Goal: Task Accomplishment & Management: Complete application form

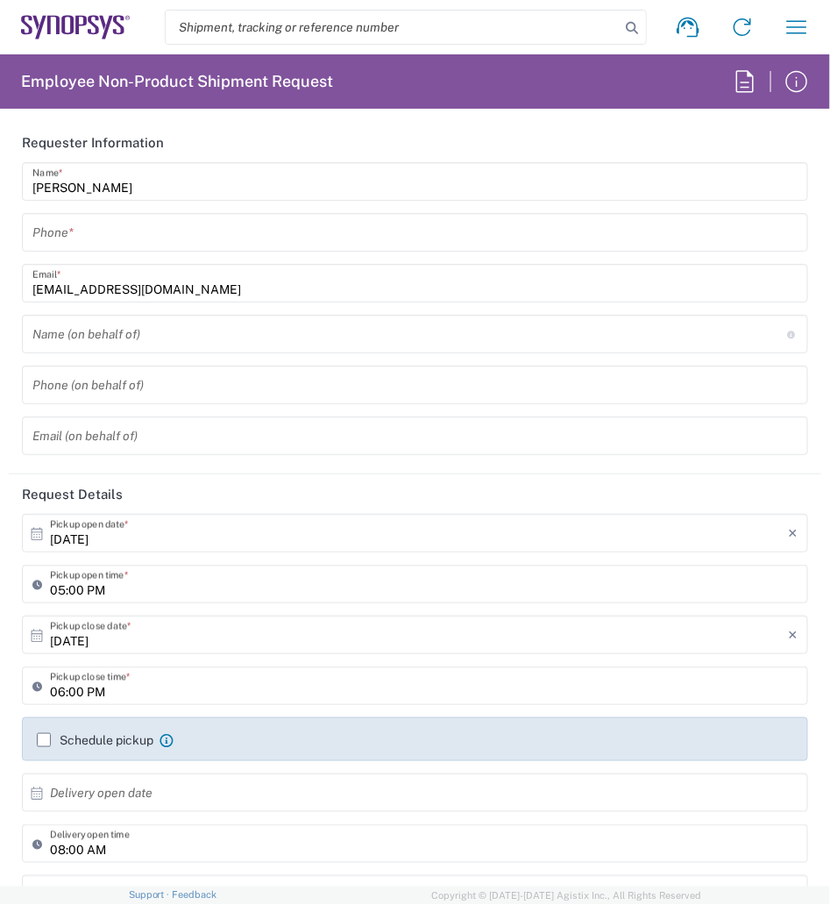
type input "United States"
type input "Delivered at Place"
type input "California"
type input "Department"
type input "United States"
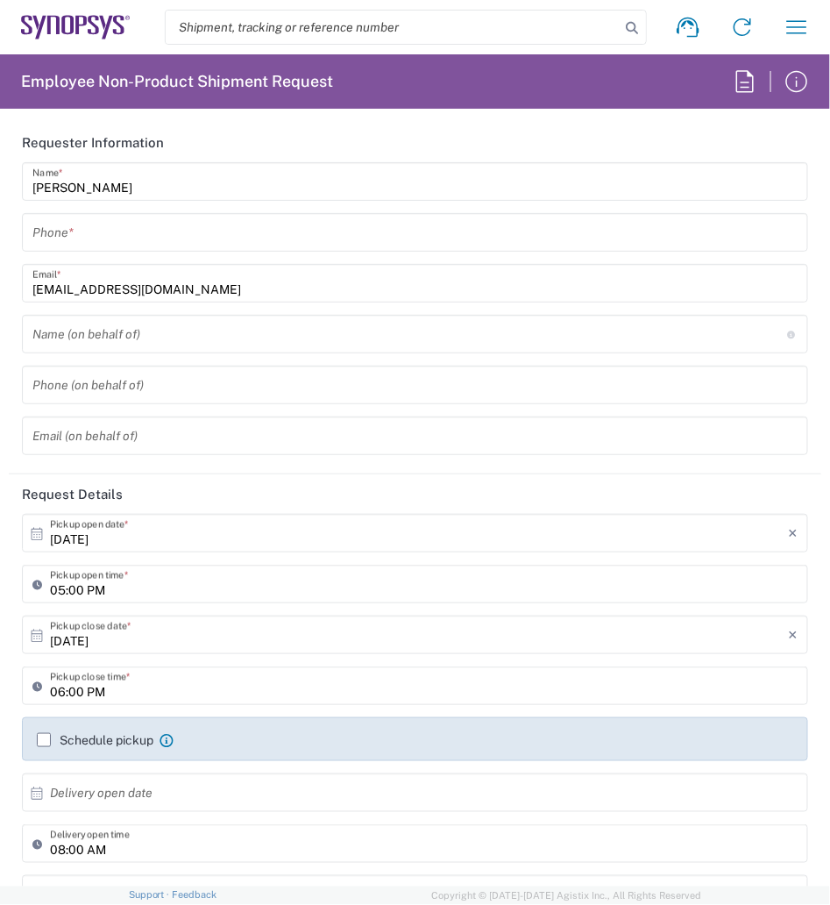
type input "Headquarters USSV"
click at [102, 236] on input "tel" at bounding box center [415, 232] width 766 height 31
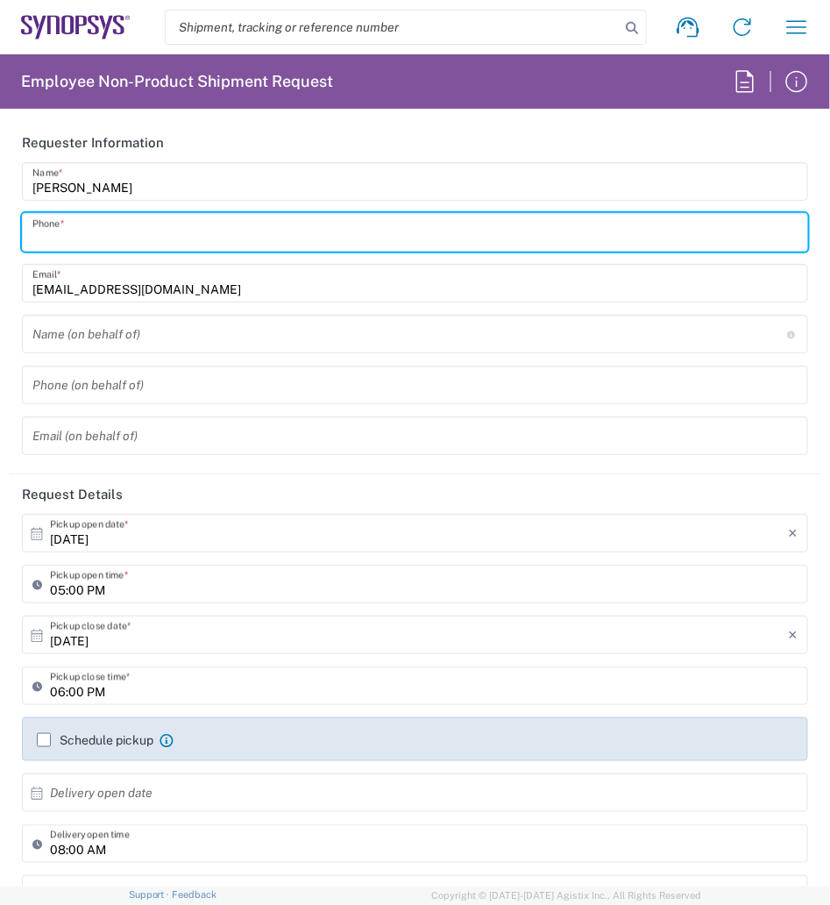
type input "2797329134"
type input "wjesse@synopsys.com"
type input "2797329134"
type input "Cyxtera SC9"
type input "4650 Old Ironsides Dr"
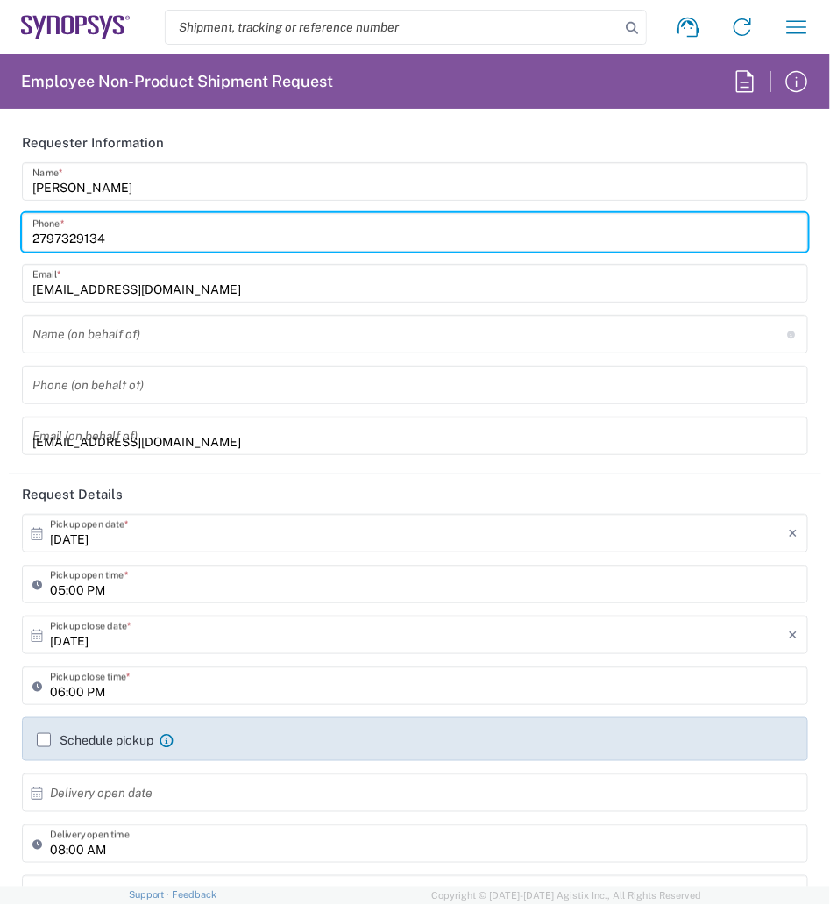
type input "Santa Clara"
type input "California"
type input "95054"
type input "2797329134"
type input "wjesse@synopsys.com"
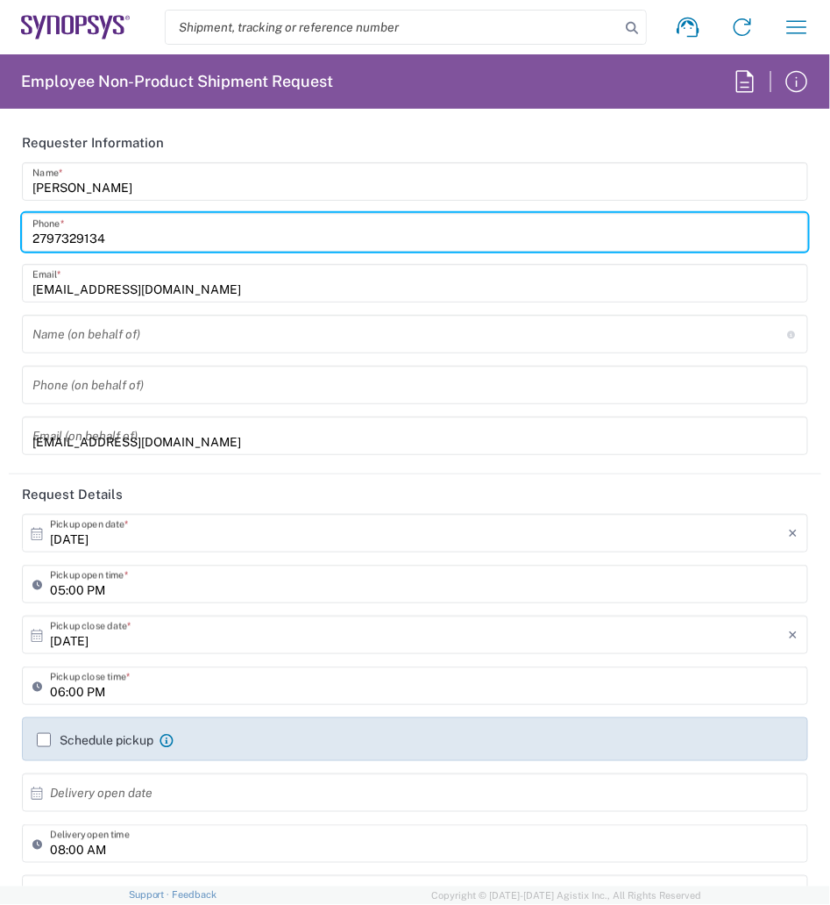
type input "ATTn Synopsys - Nicolas Tomaro"
click at [200, 450] on input "wjesse@synopsys.com" at bounding box center [415, 436] width 766 height 31
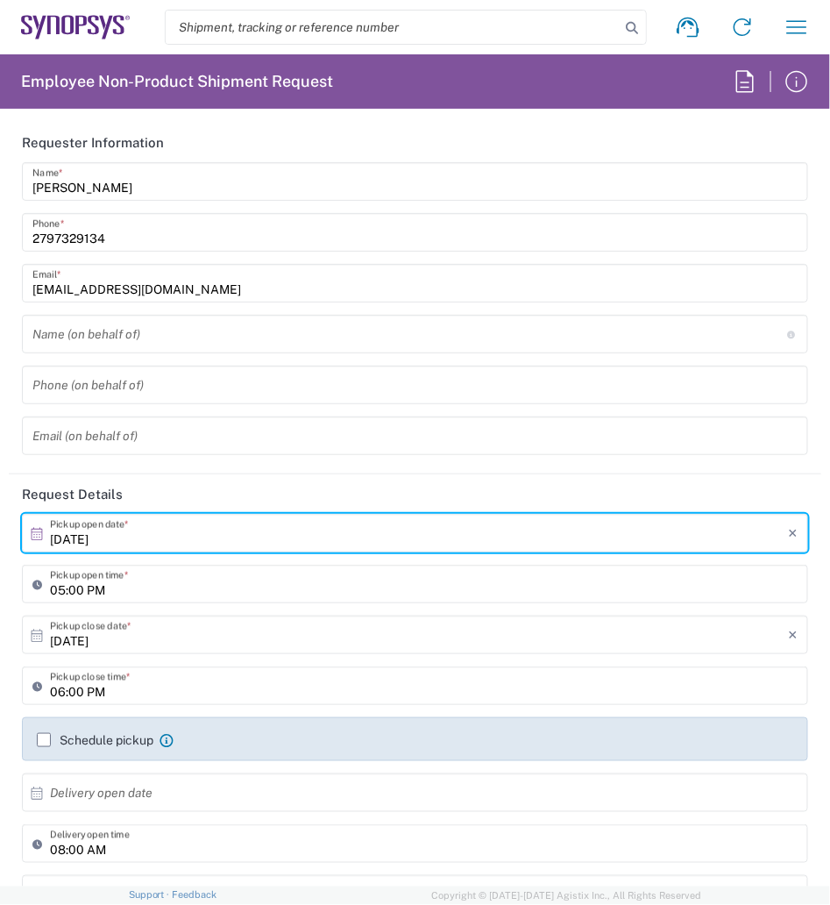
click at [166, 533] on input "10/14/2025" at bounding box center [419, 533] width 738 height 31
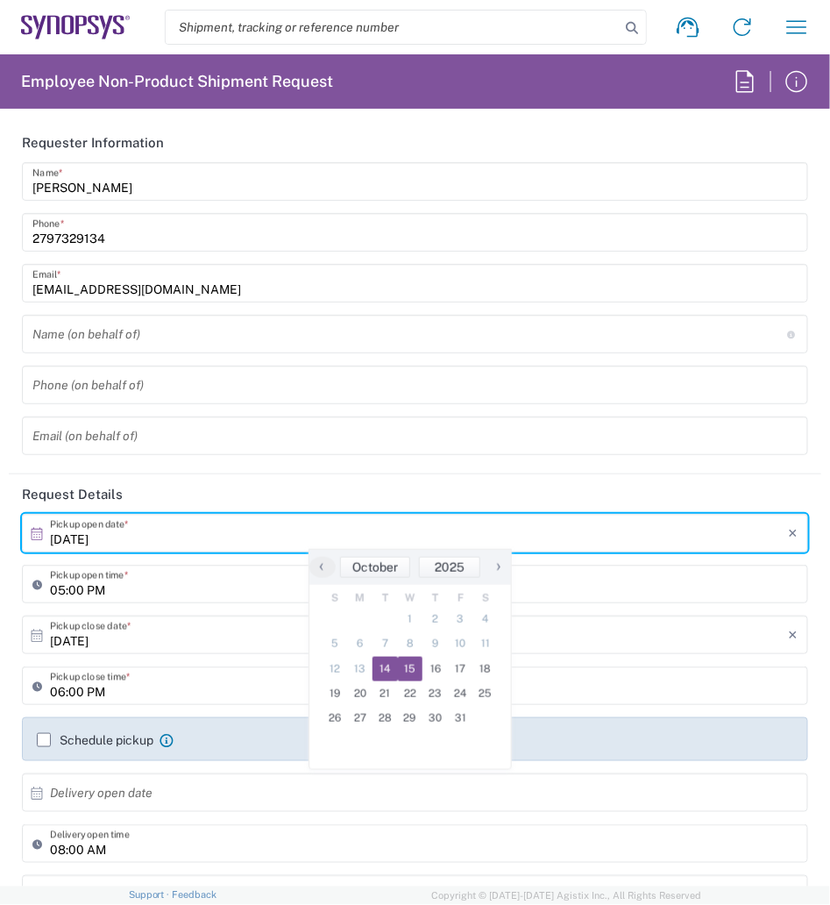
click at [406, 675] on span "15" at bounding box center [410, 669] width 25 height 25
type input "10/15/2025"
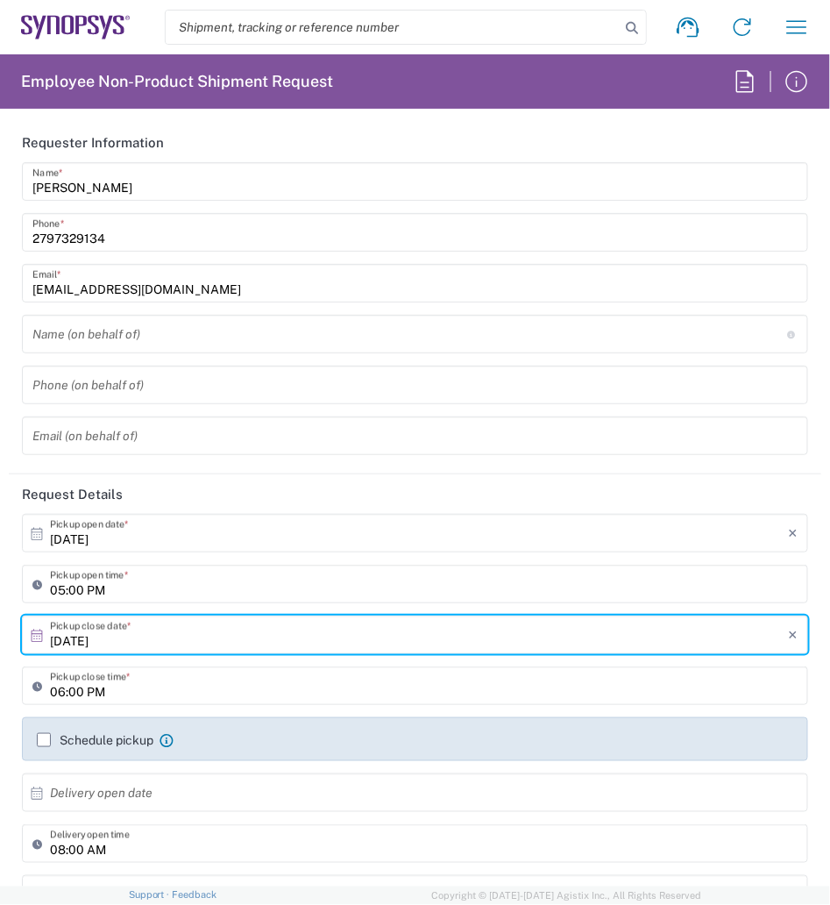
click at [62, 589] on input "05:00 PM" at bounding box center [424, 584] width 748 height 31
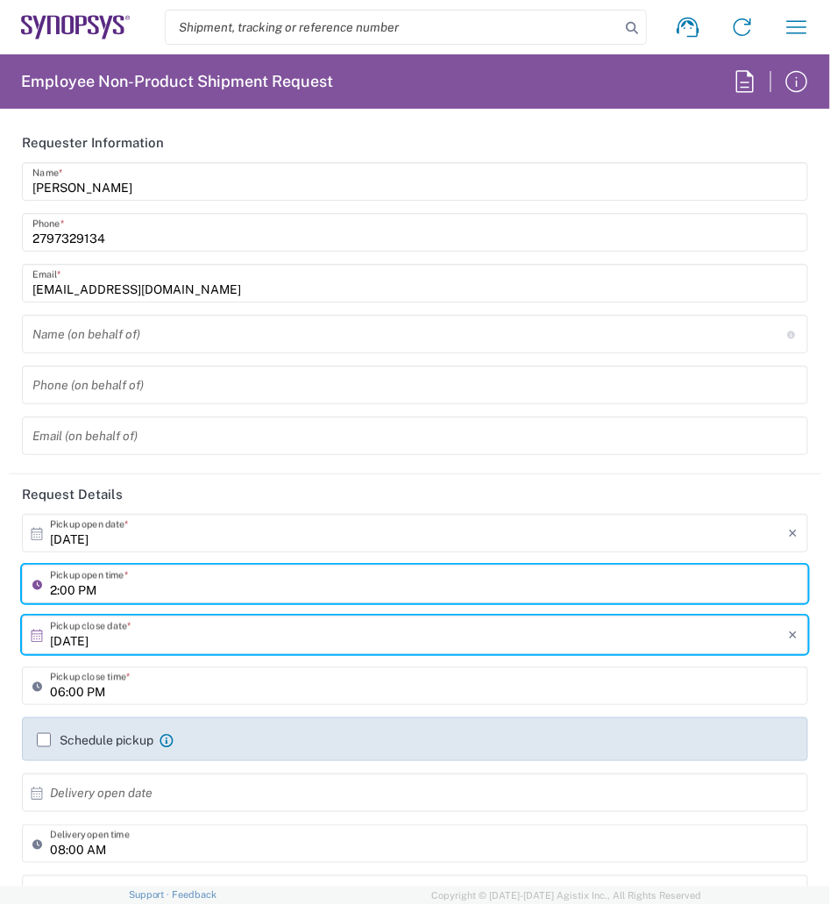
click at [64, 694] on input "06:00 PM" at bounding box center [424, 686] width 748 height 31
type input "02:00 PM"
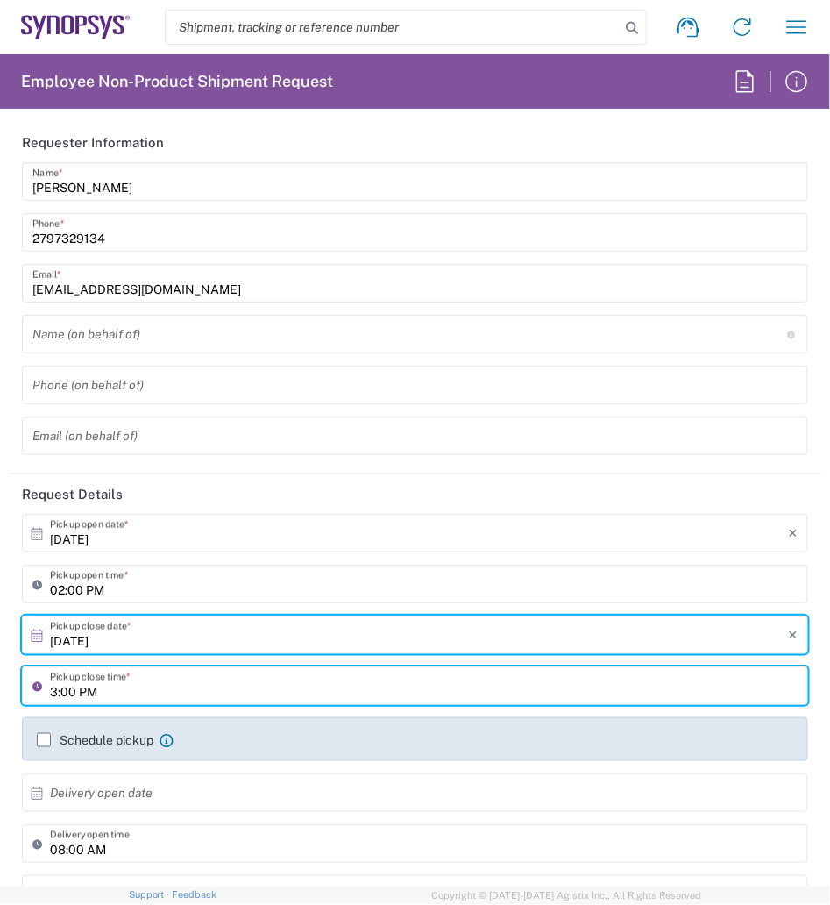
type input "03:00 PM"
click at [56, 584] on input "02:00 PM" at bounding box center [424, 584] width 748 height 31
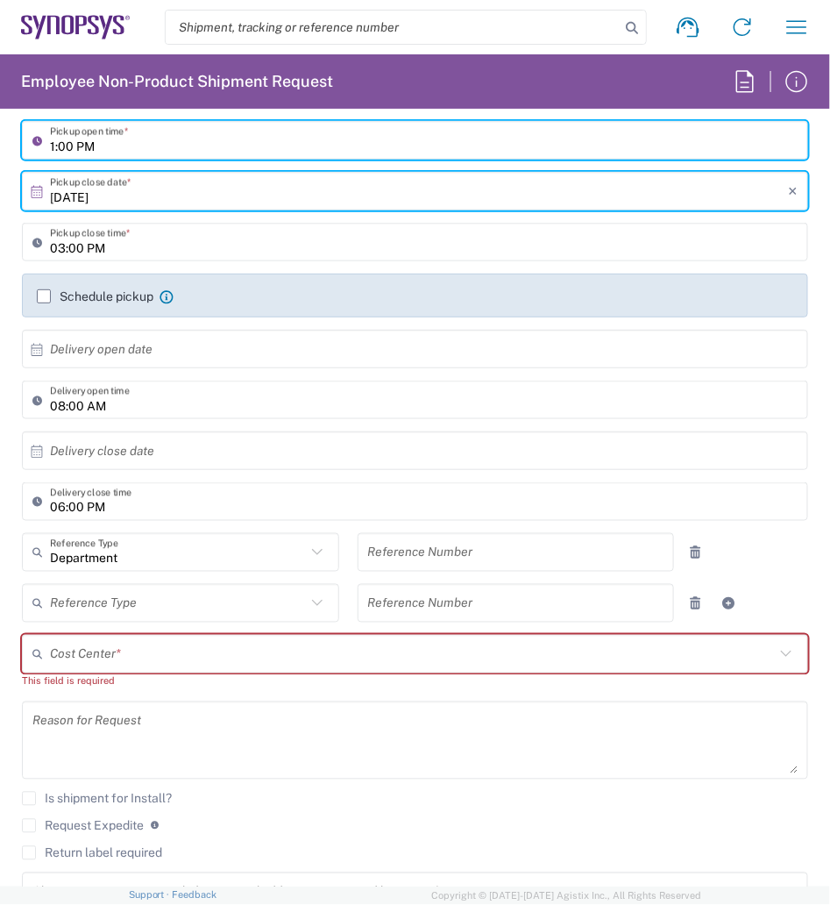
scroll to position [443, 0]
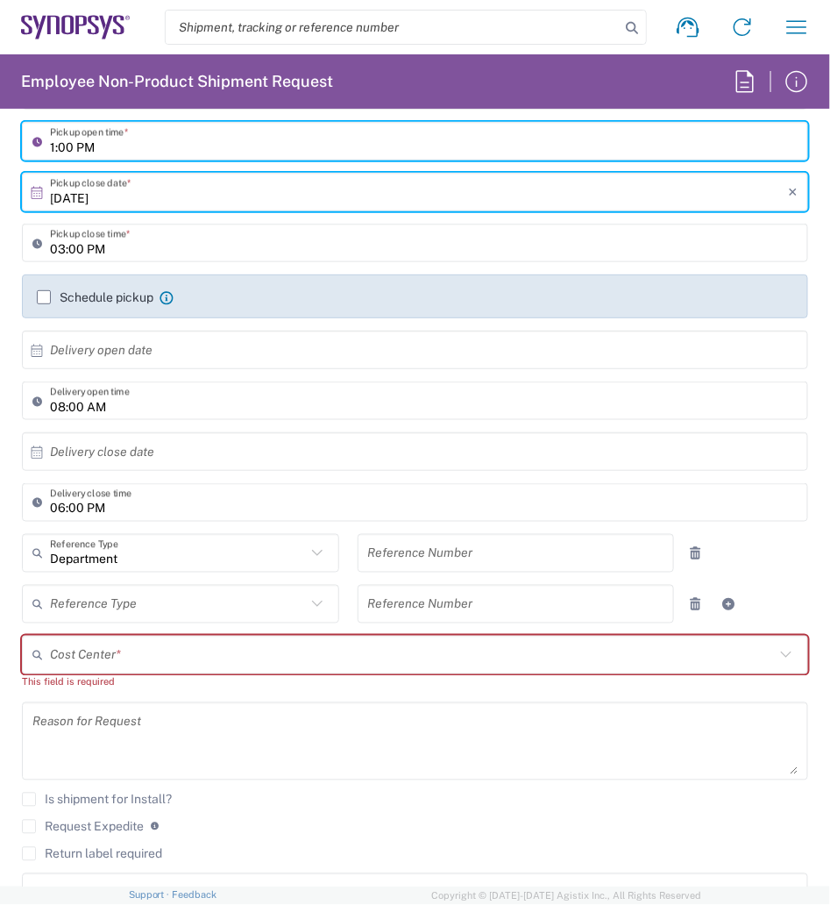
type input "01:00 PM"
click at [280, 722] on textarea at bounding box center [415, 742] width 766 height 68
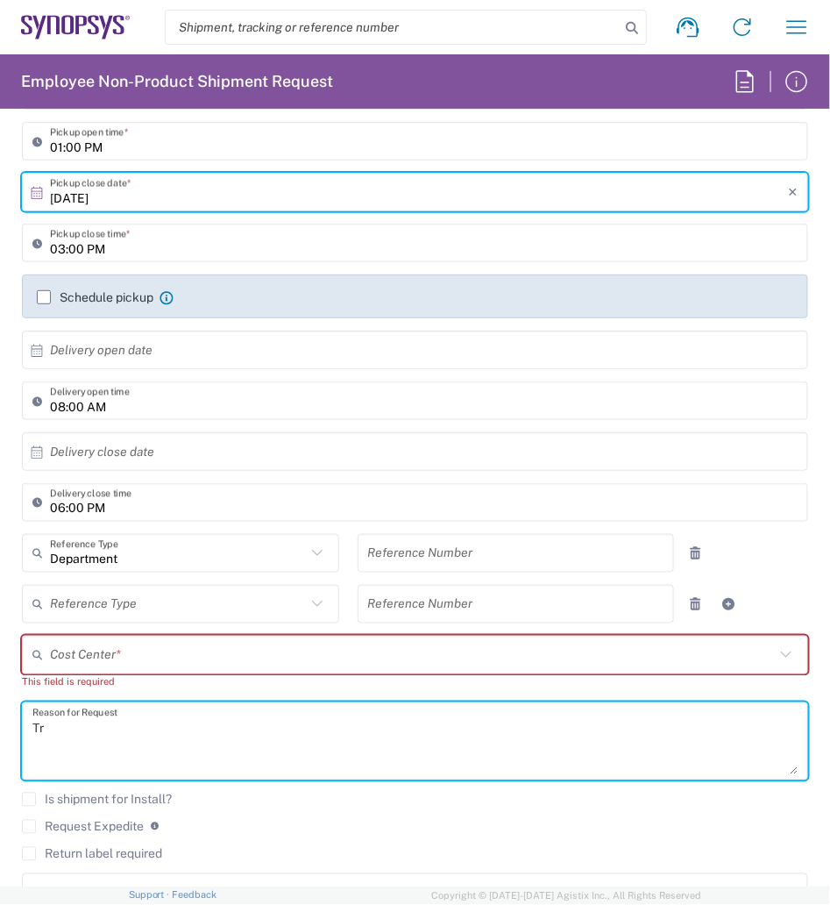
type textarea "T"
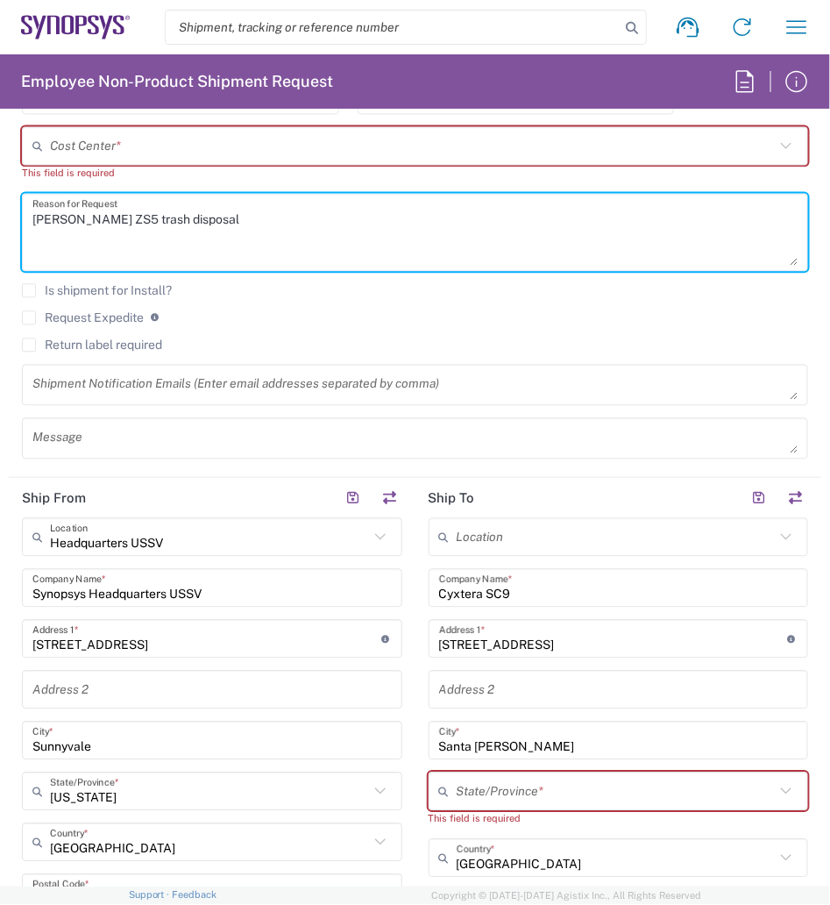
scroll to position [990, 0]
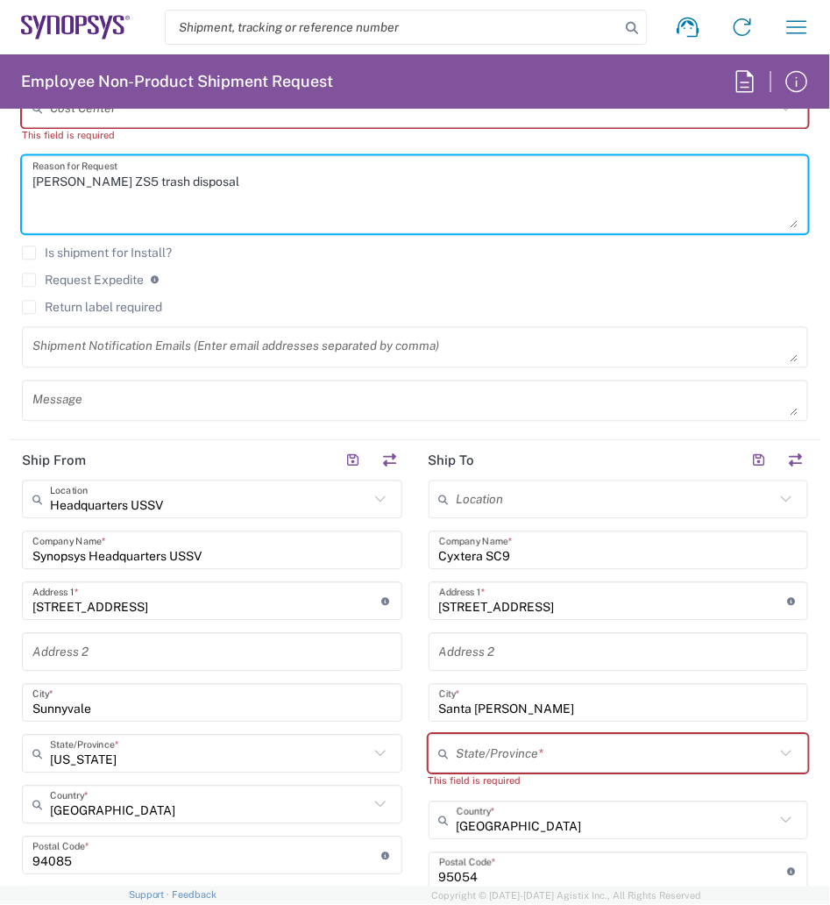
type textarea "Tesla ZS5 trash disposal"
click at [168, 603] on input "675 Almanor Ave" at bounding box center [206, 601] width 349 height 31
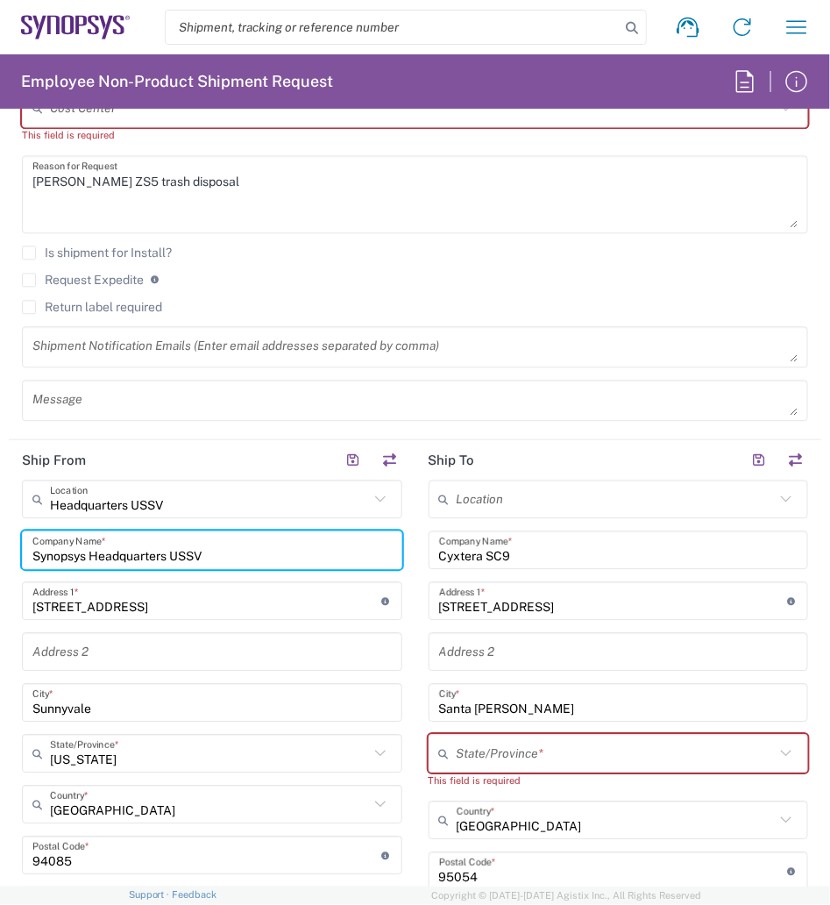
click at [242, 558] on input "Synopsys Headquarters USSV" at bounding box center [212, 550] width 360 height 31
type input "S"
type input "Tesla - Sacramento"
click at [165, 610] on input "675 Almanor Ave" at bounding box center [206, 601] width 349 height 31
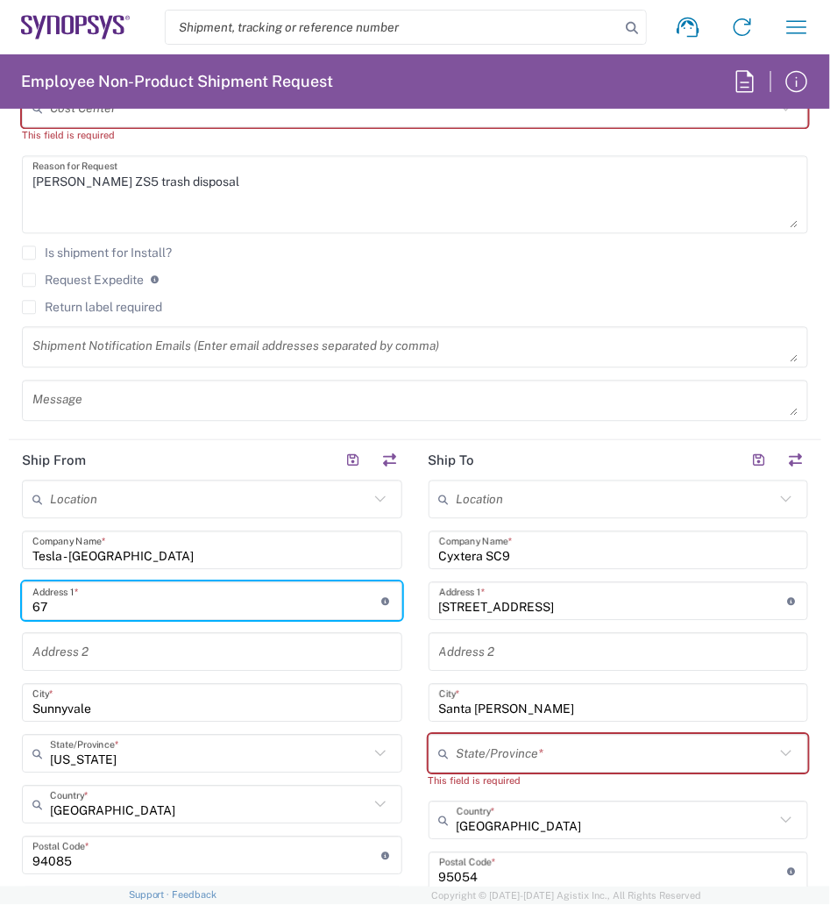
type input "6"
type input "1200 striker"
click at [180, 555] on input "Tesla - Sacramento" at bounding box center [212, 550] width 360 height 31
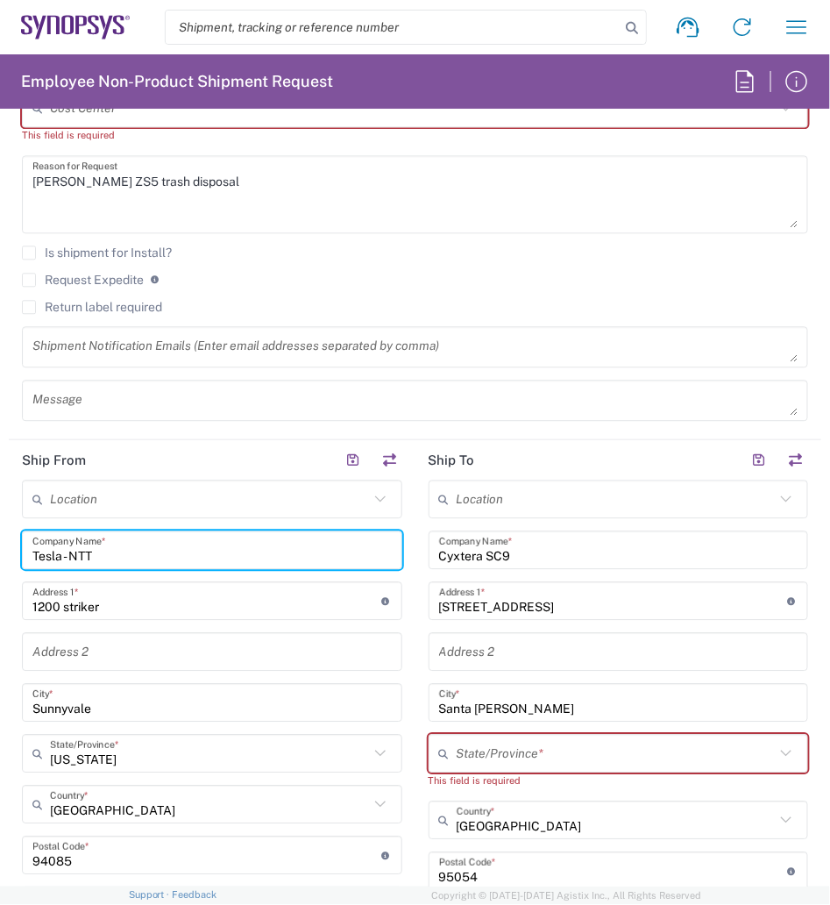
type input "Tesla - NTT"
click at [150, 703] on input "Sunnyvale" at bounding box center [212, 702] width 360 height 31
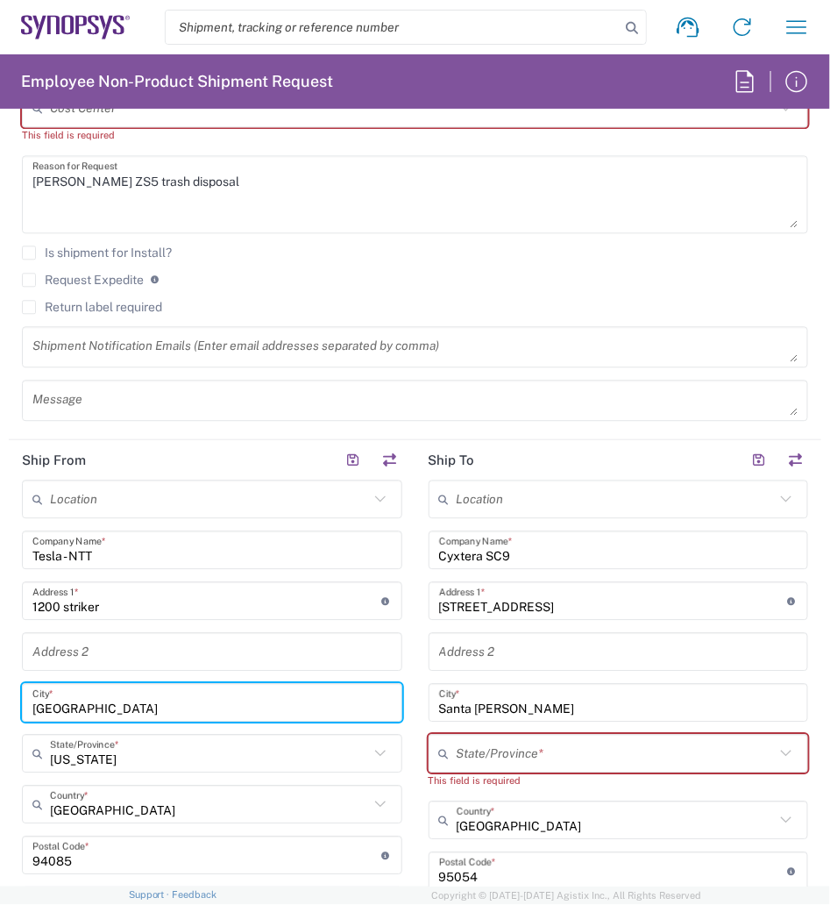
type input "Sacramento"
click at [110, 852] on input "undefined" at bounding box center [206, 855] width 349 height 31
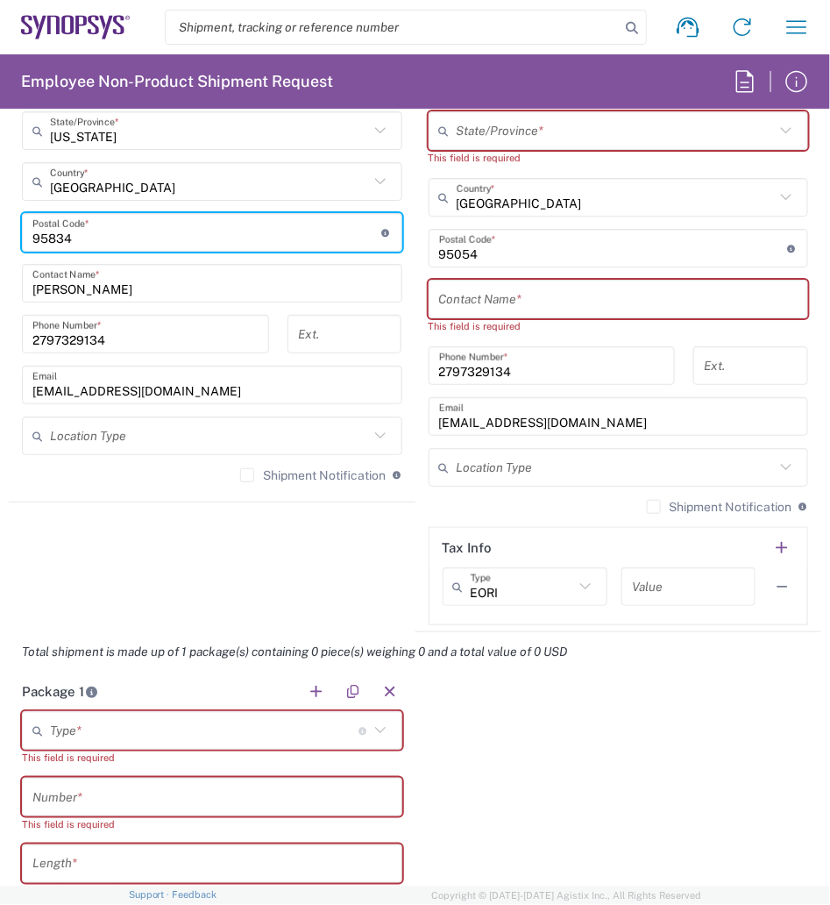
scroll to position [1626, 0]
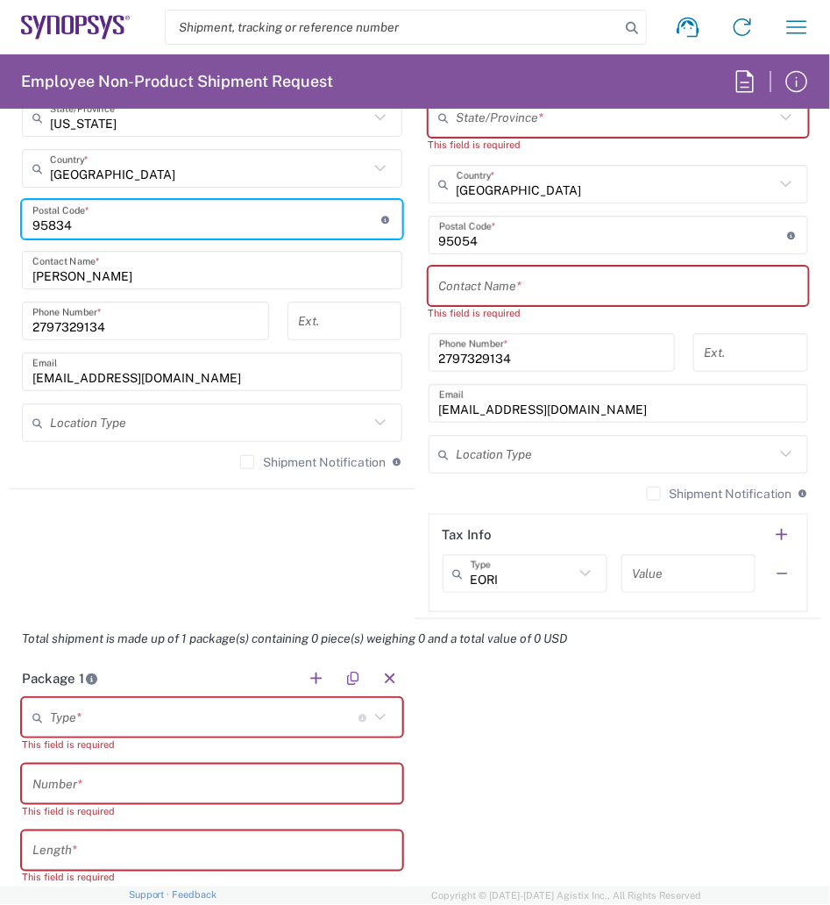
type input "95834"
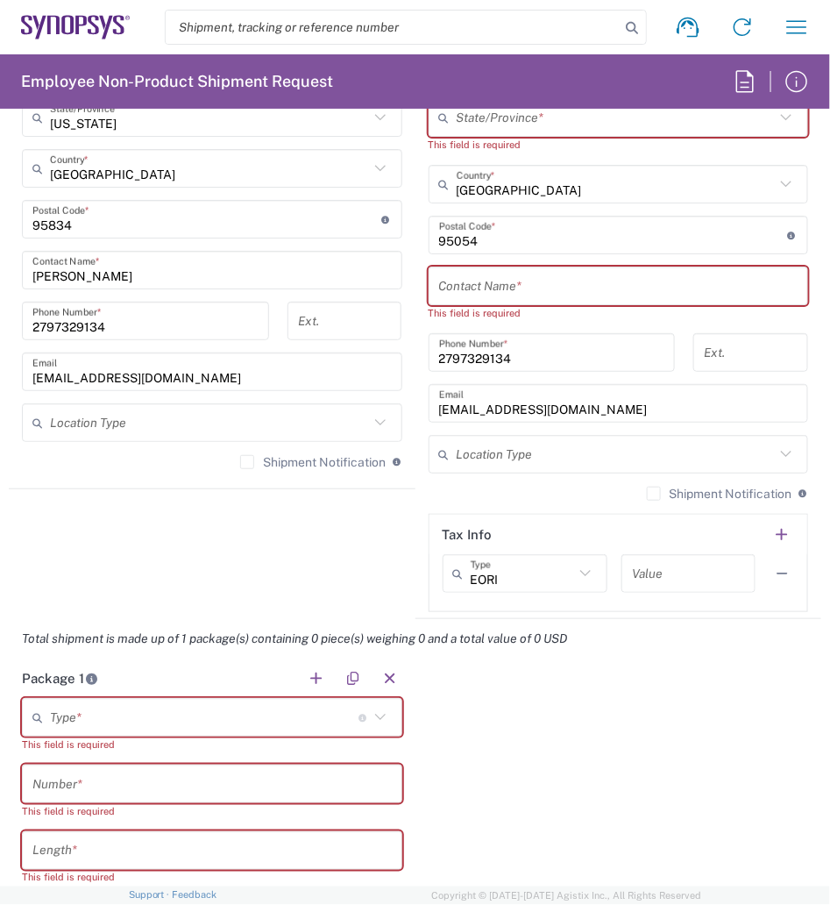
click at [376, 723] on icon at bounding box center [380, 717] width 23 height 23
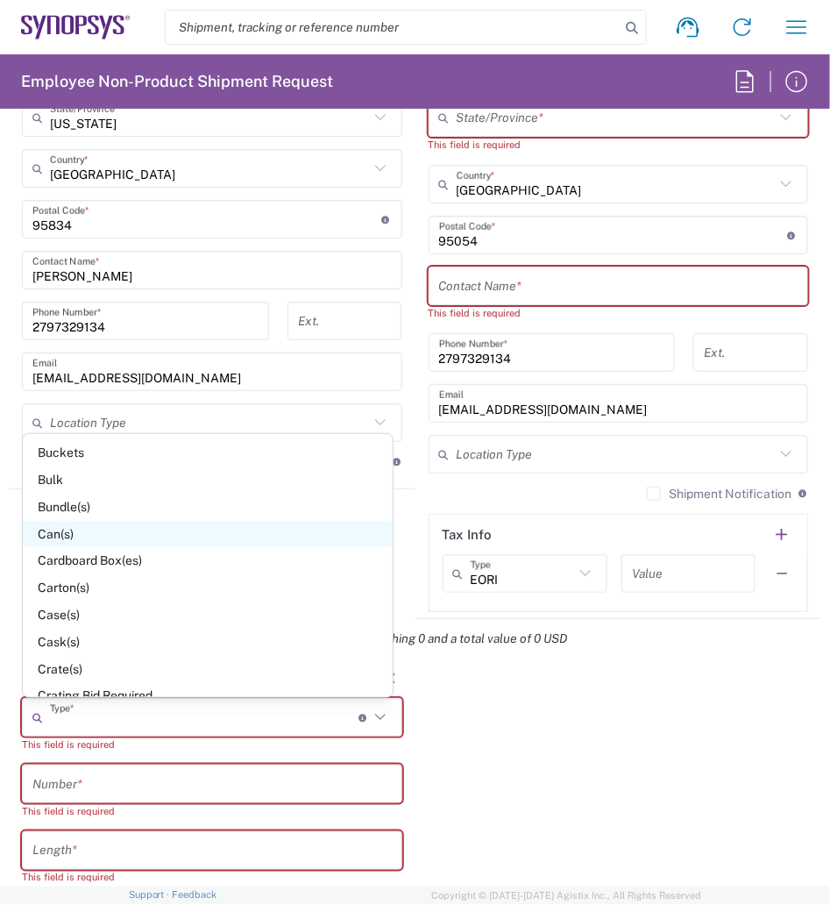
scroll to position [111, 0]
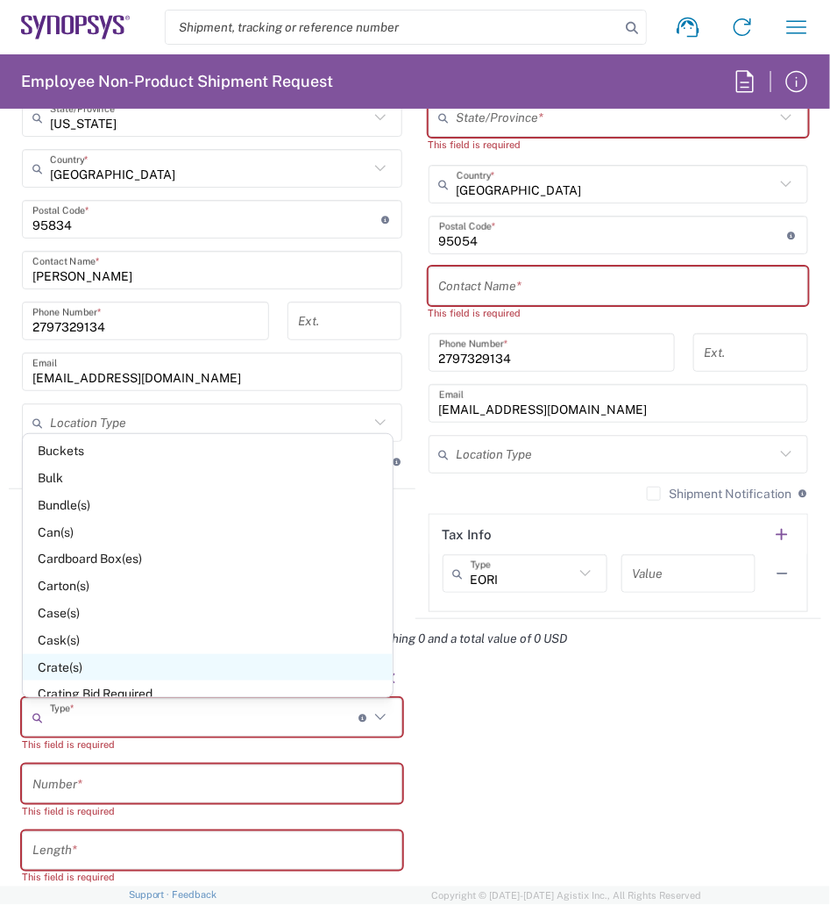
click at [171, 659] on span "Crate(s)" at bounding box center [208, 667] width 370 height 27
type input "Crate(s)"
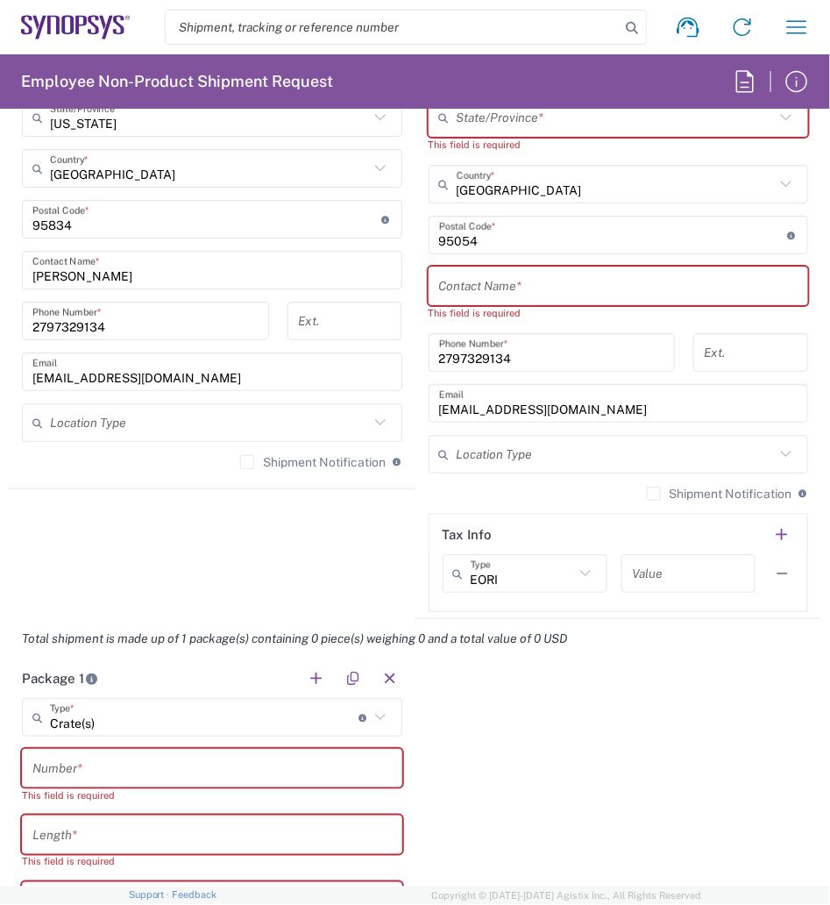
click at [115, 749] on div "Number *" at bounding box center [212, 768] width 381 height 39
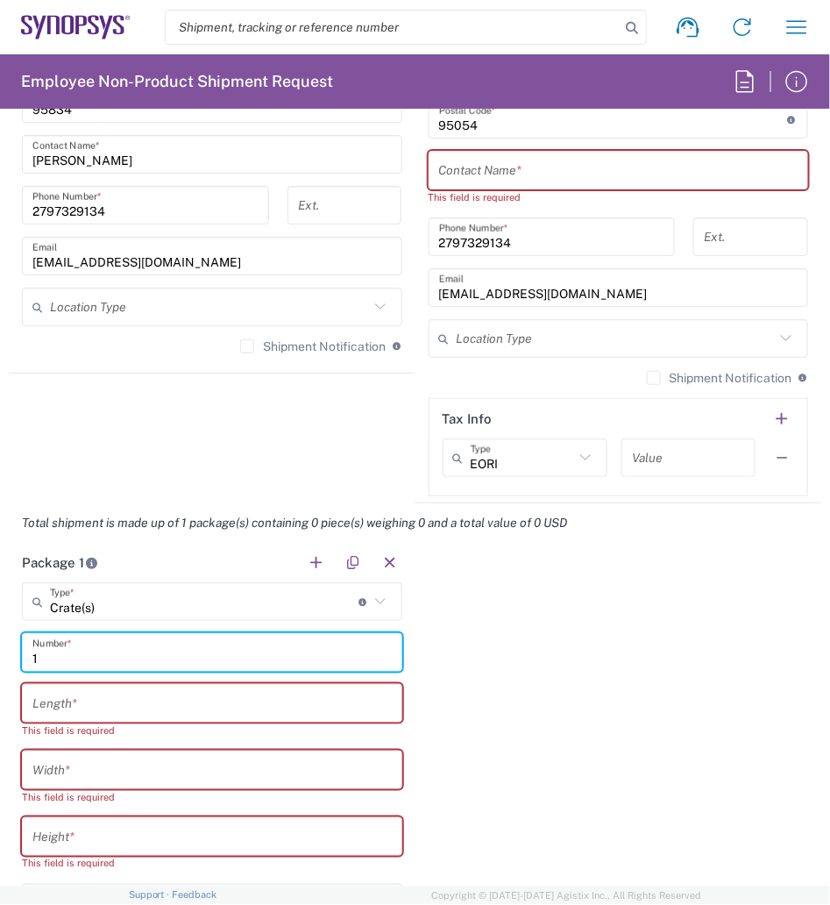
scroll to position [1747, 0]
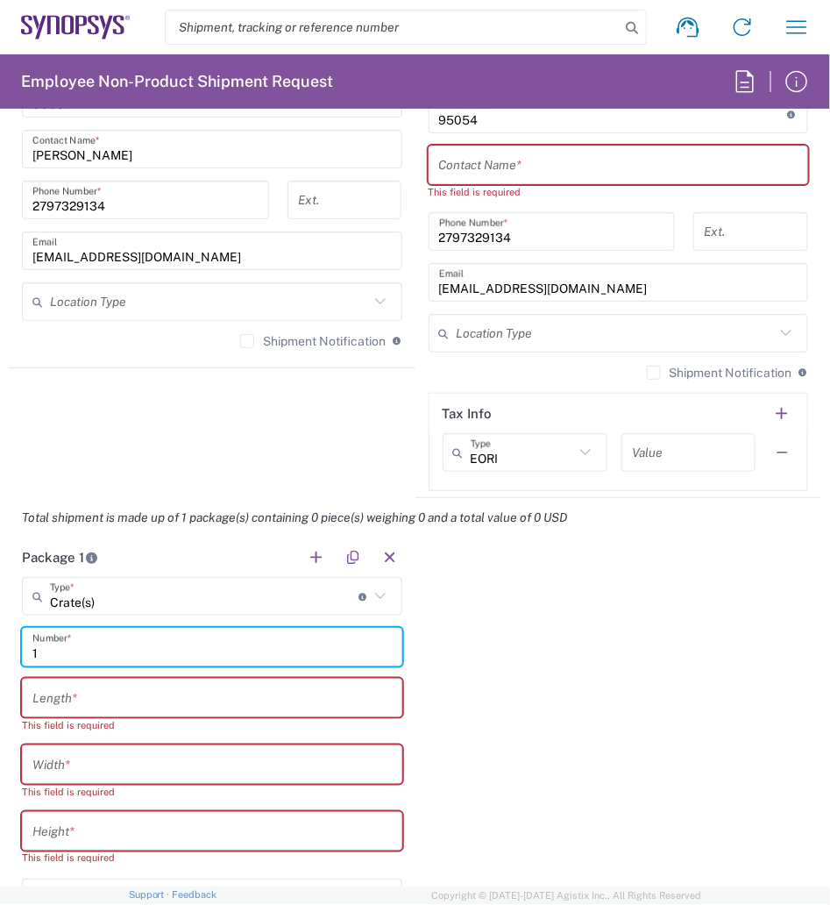
type input "1"
click at [71, 703] on input "number" at bounding box center [212, 698] width 360 height 31
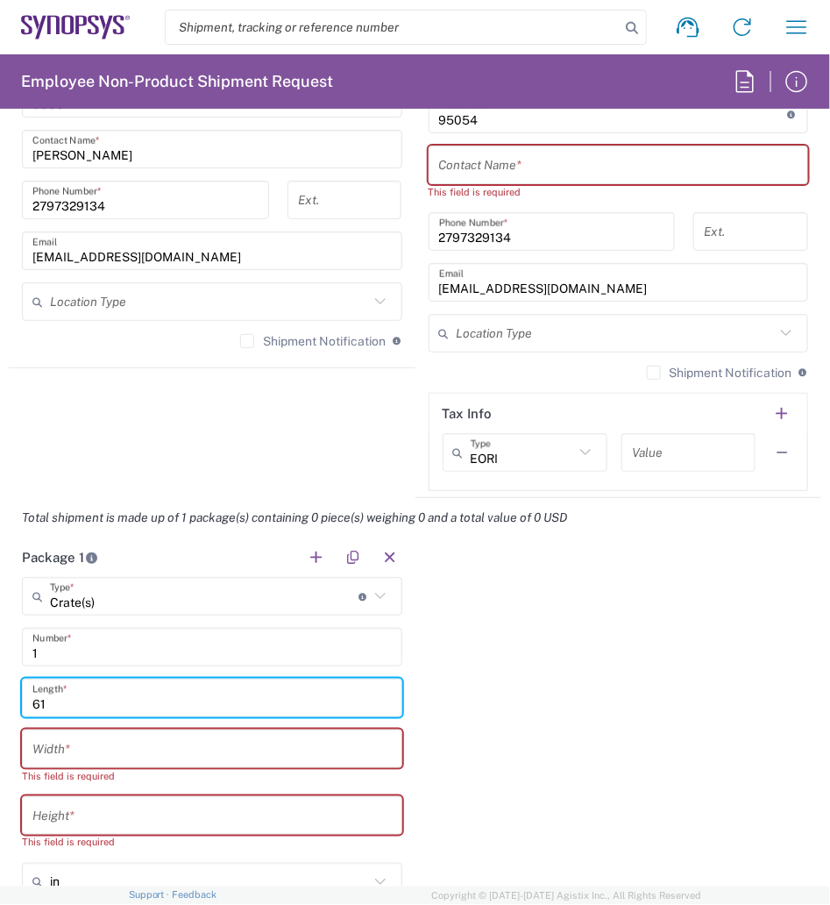
type input "61"
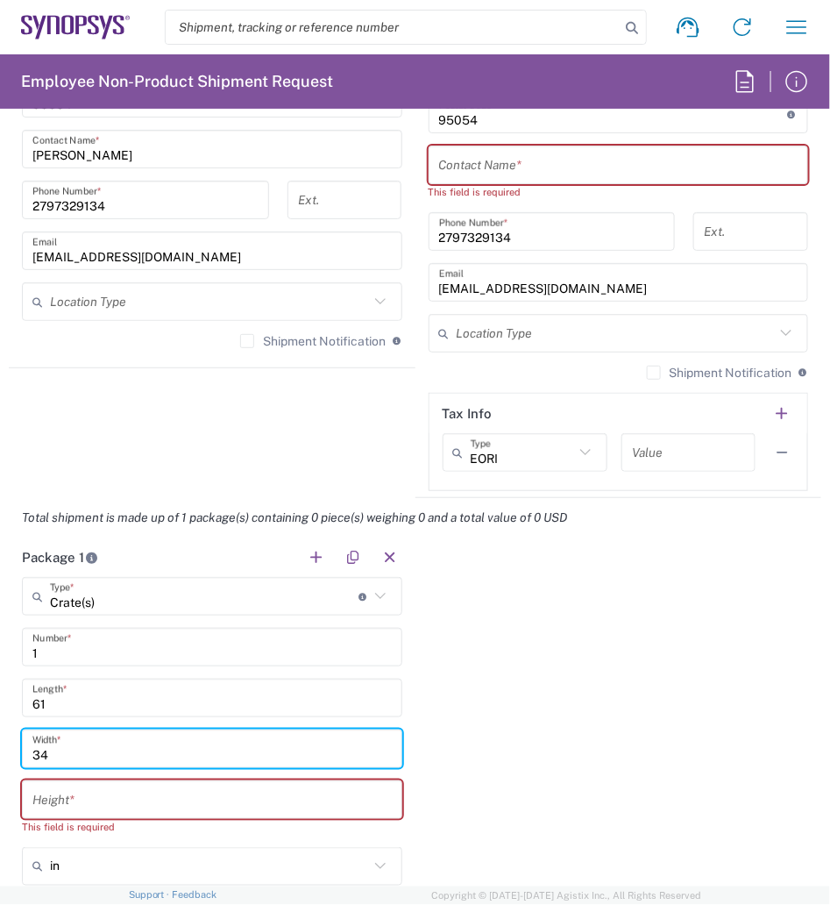
type input "34"
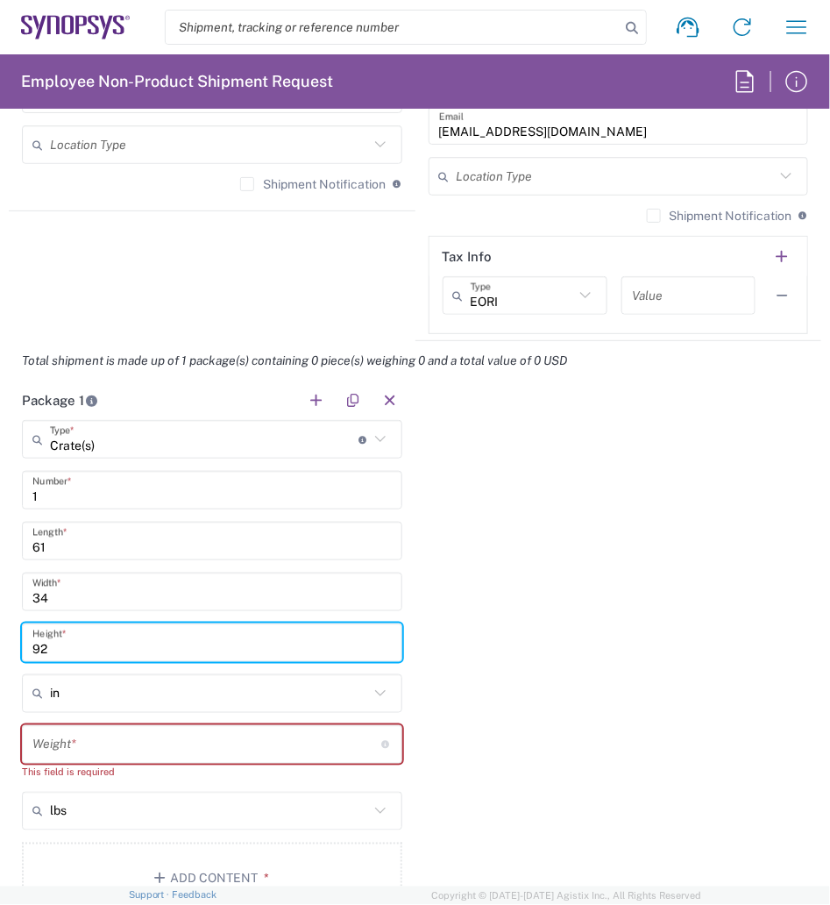
scroll to position [1904, 0]
type input "91.4"
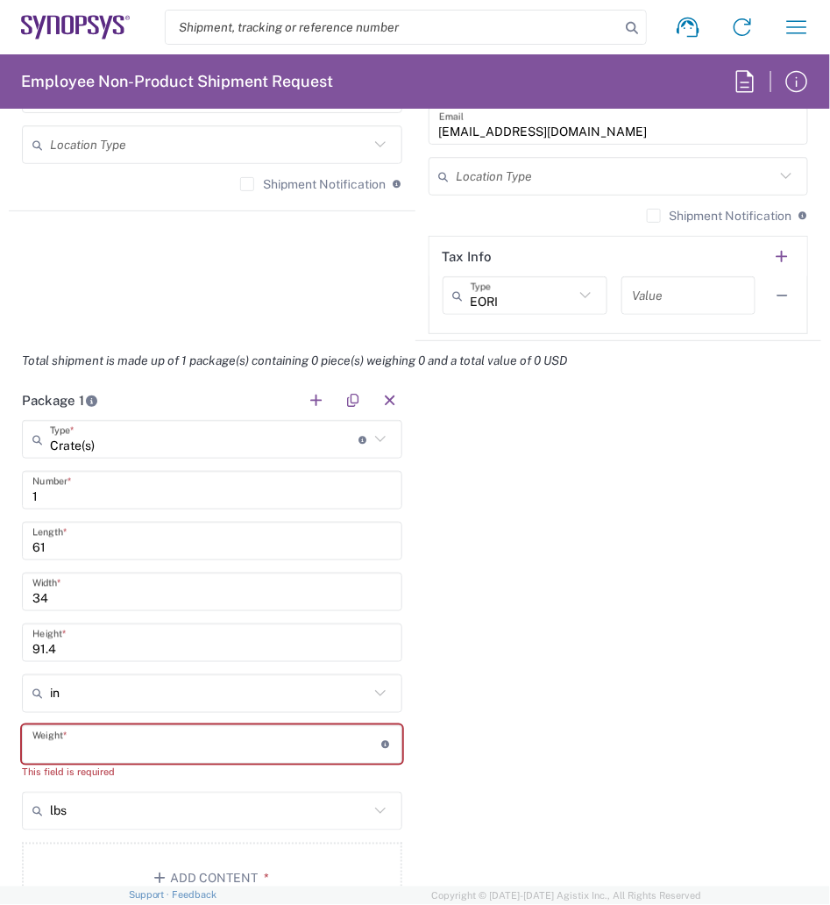
click at [93, 739] on input "number" at bounding box center [206, 745] width 349 height 31
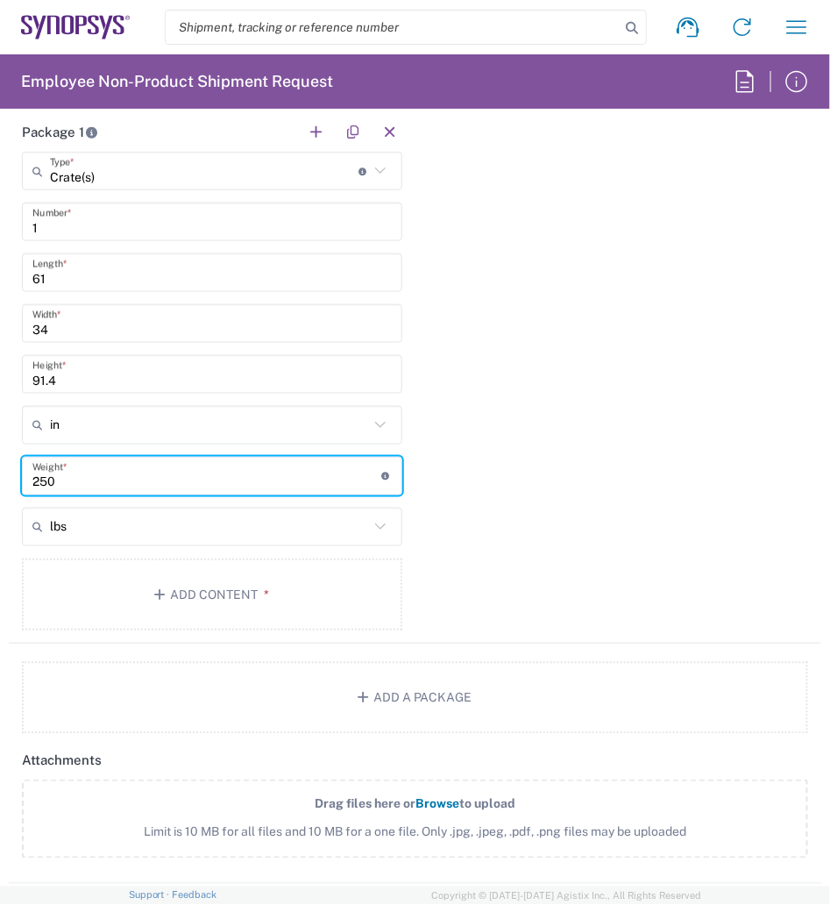
scroll to position [2174, 0]
type input "250"
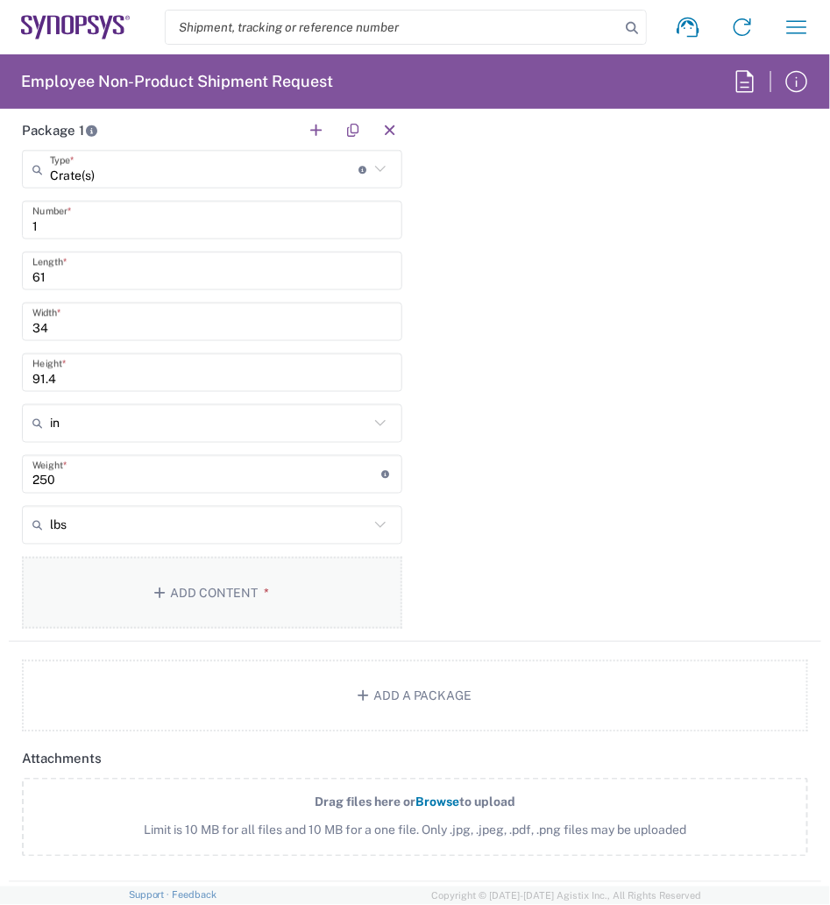
click at [251, 598] on button "Add Content *" at bounding box center [212, 593] width 381 height 72
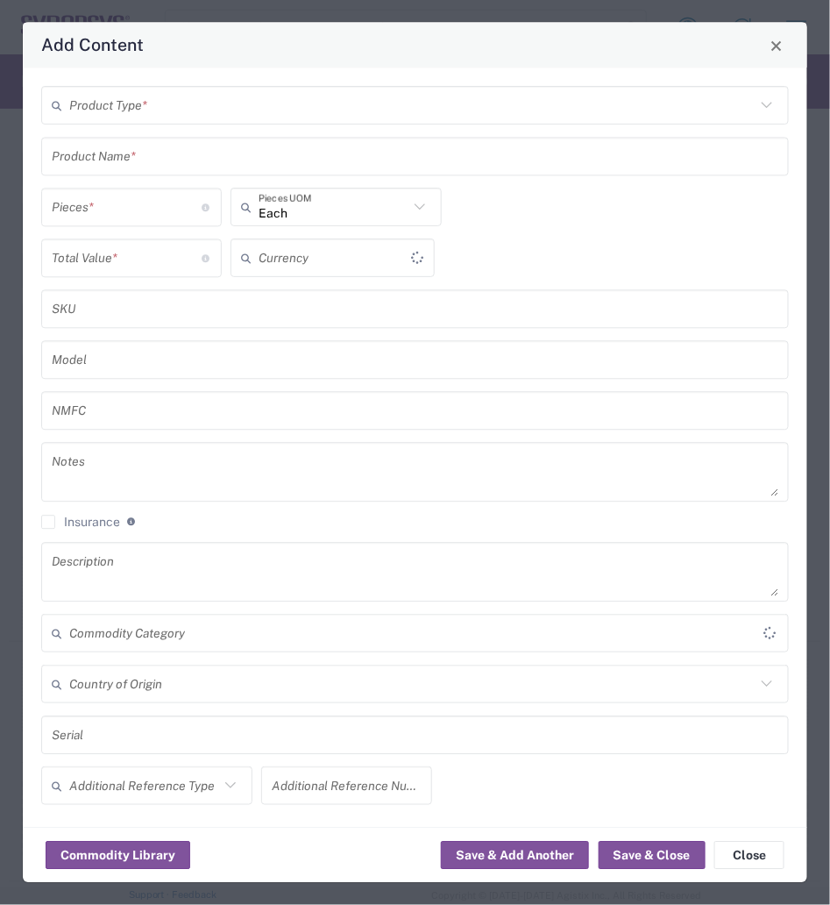
type input "US Dollar"
click at [179, 116] on input "text" at bounding box center [412, 105] width 687 height 31
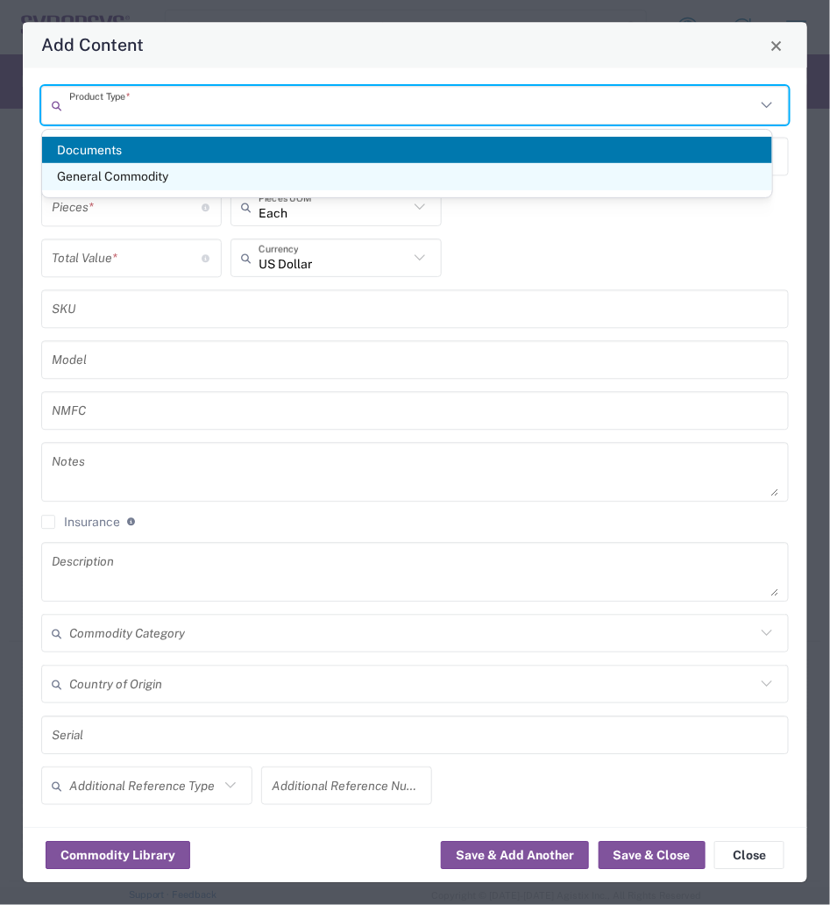
click at [137, 177] on span "General Commodity" at bounding box center [407, 176] width 730 height 27
type input "General Commodity"
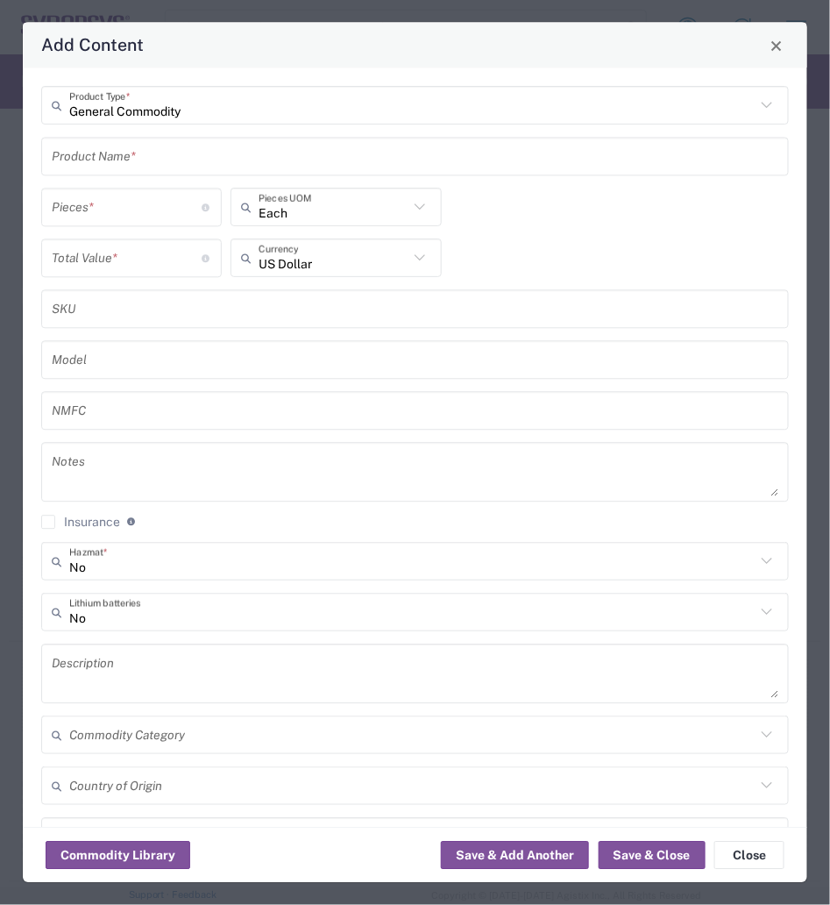
click at [137, 155] on input "text" at bounding box center [415, 156] width 727 height 31
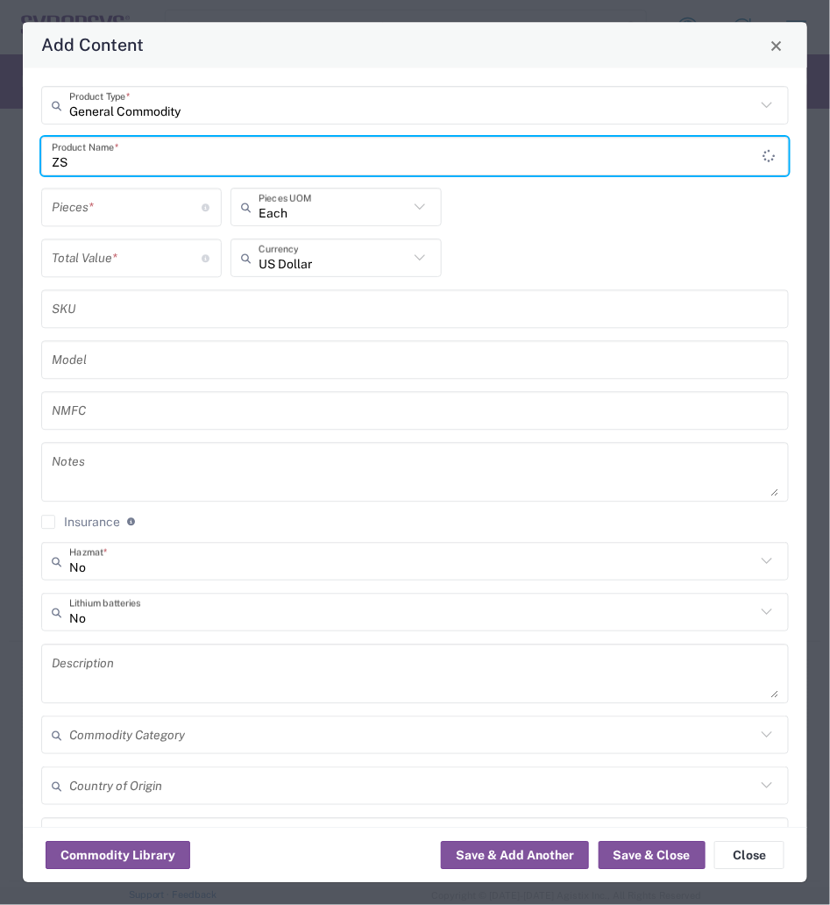
type input "Z"
type input "Empty ZS5 rack crates"
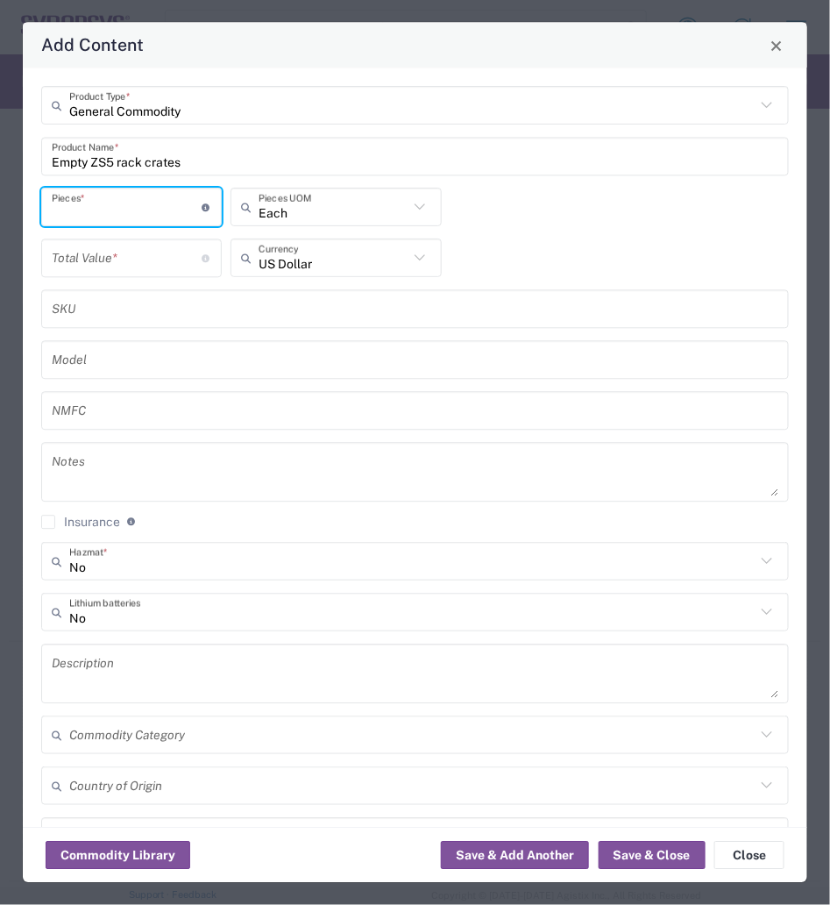
click at [125, 193] on input "number" at bounding box center [127, 207] width 150 height 31
type input "1"
click at [114, 257] on input "number" at bounding box center [127, 258] width 150 height 31
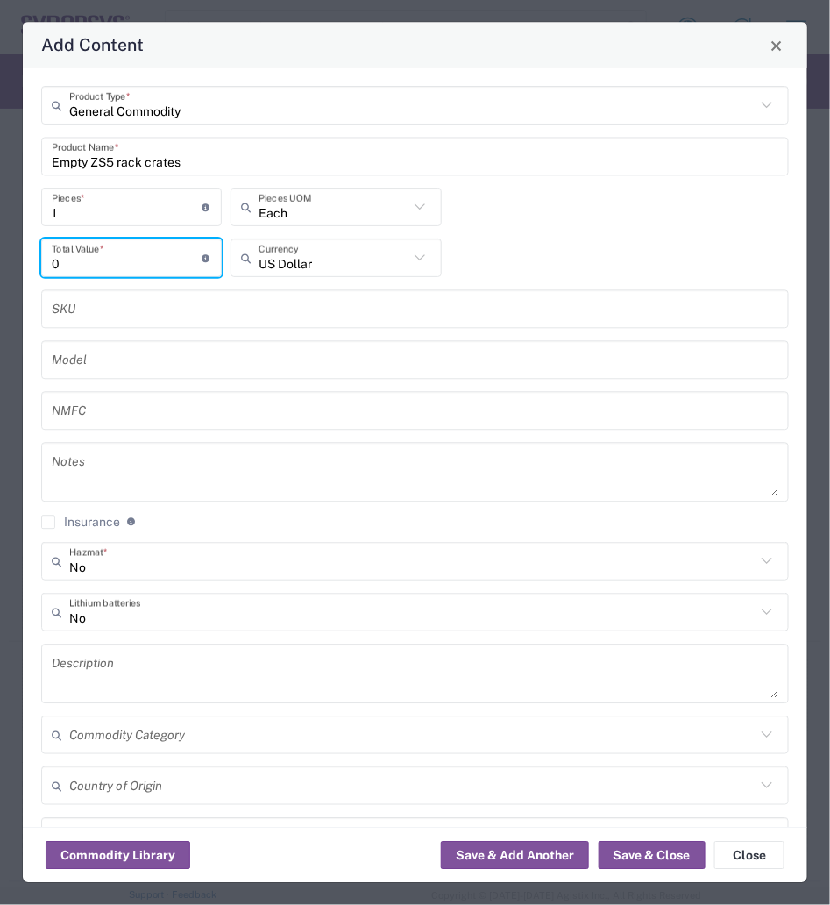
scroll to position [154, 0]
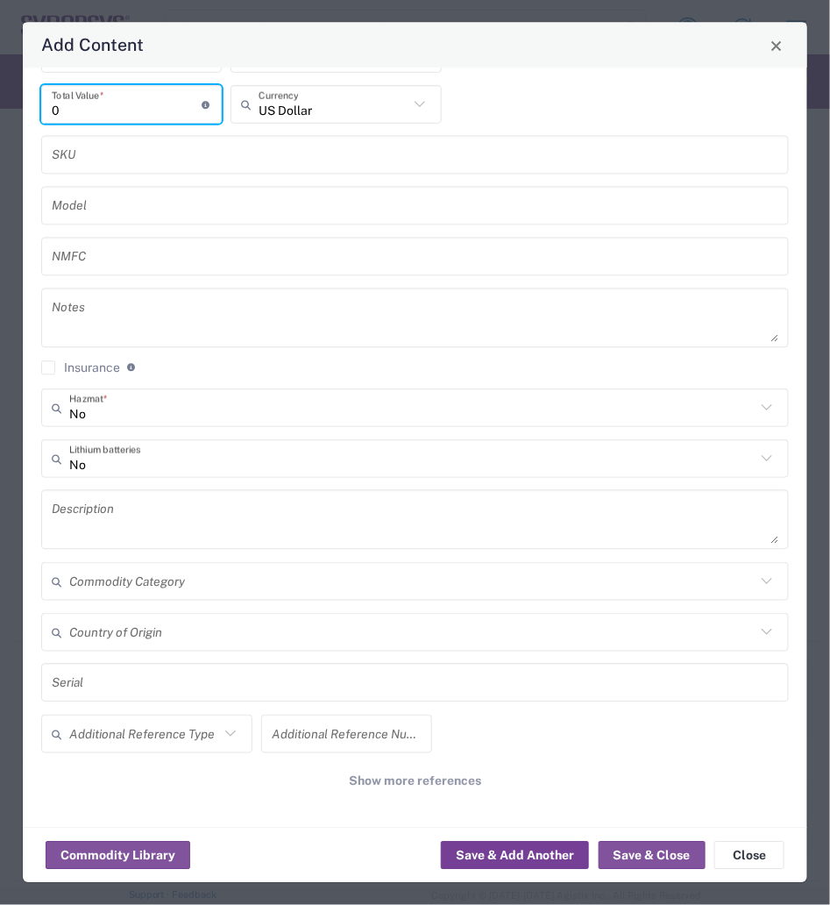
type input "0"
click at [479, 861] on button "Save & Add Another" at bounding box center [515, 856] width 148 height 28
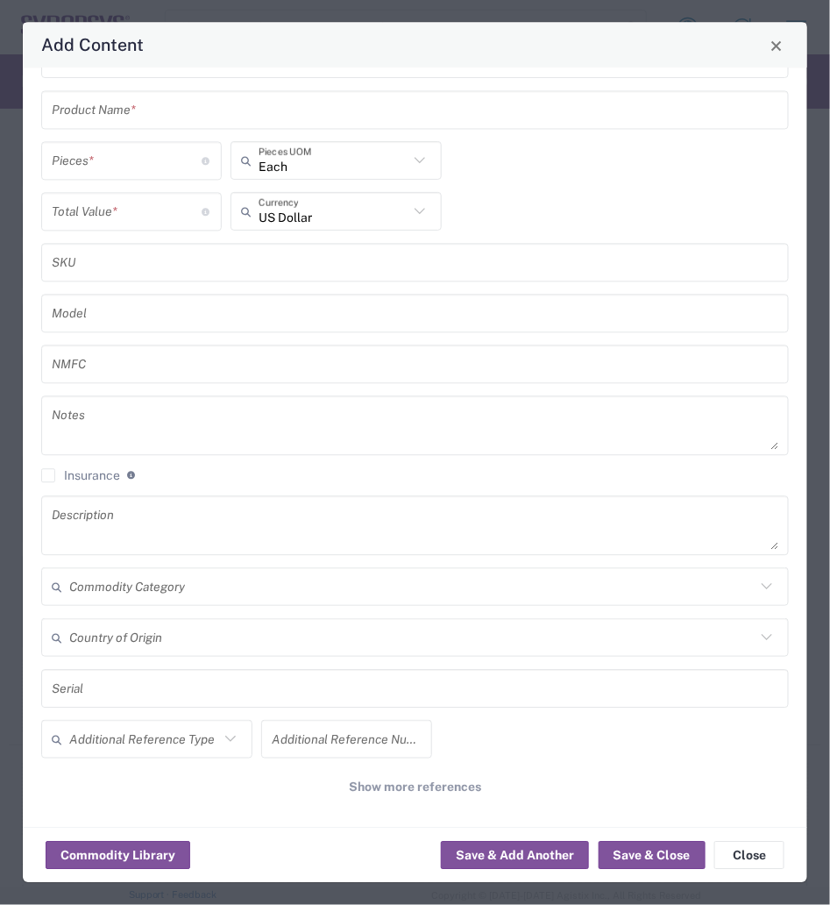
scroll to position [0, 0]
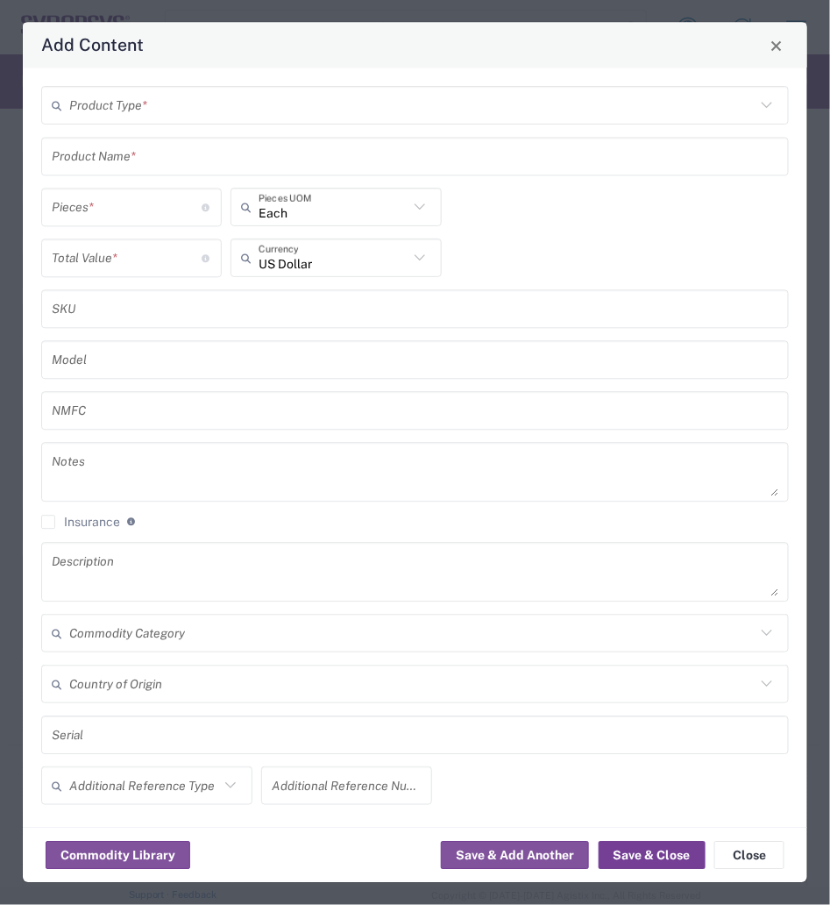
click at [650, 854] on button "Save & Close" at bounding box center [652, 856] width 107 height 28
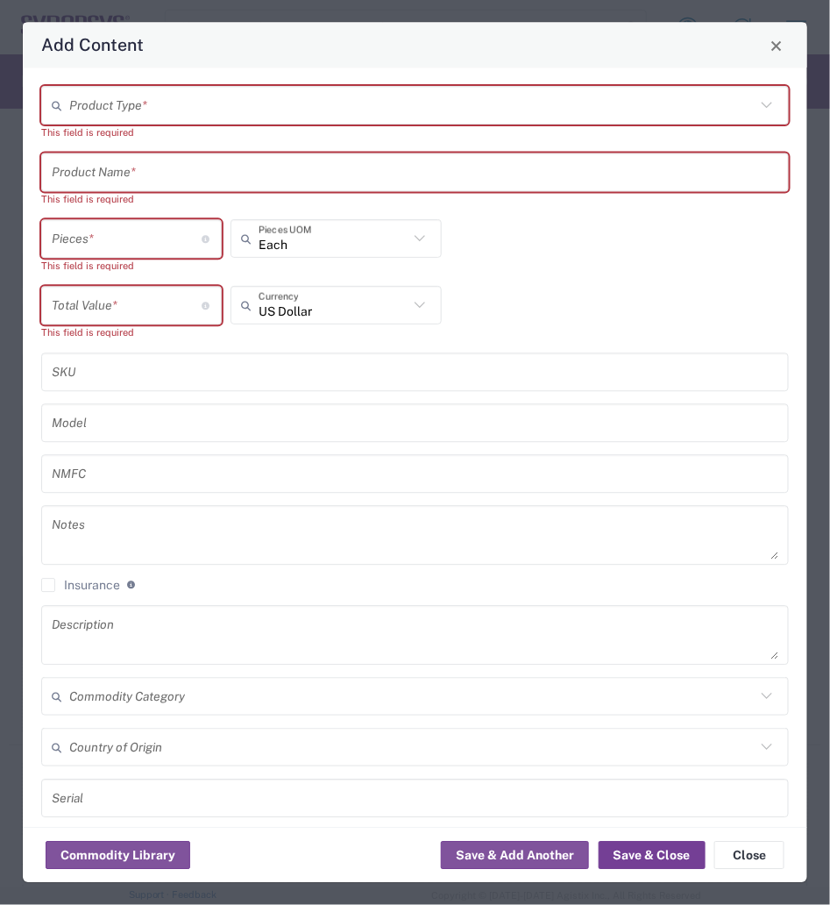
click at [650, 854] on button "Save & Close" at bounding box center [652, 856] width 107 height 28
click at [744, 854] on button "Close" at bounding box center [750, 856] width 70 height 28
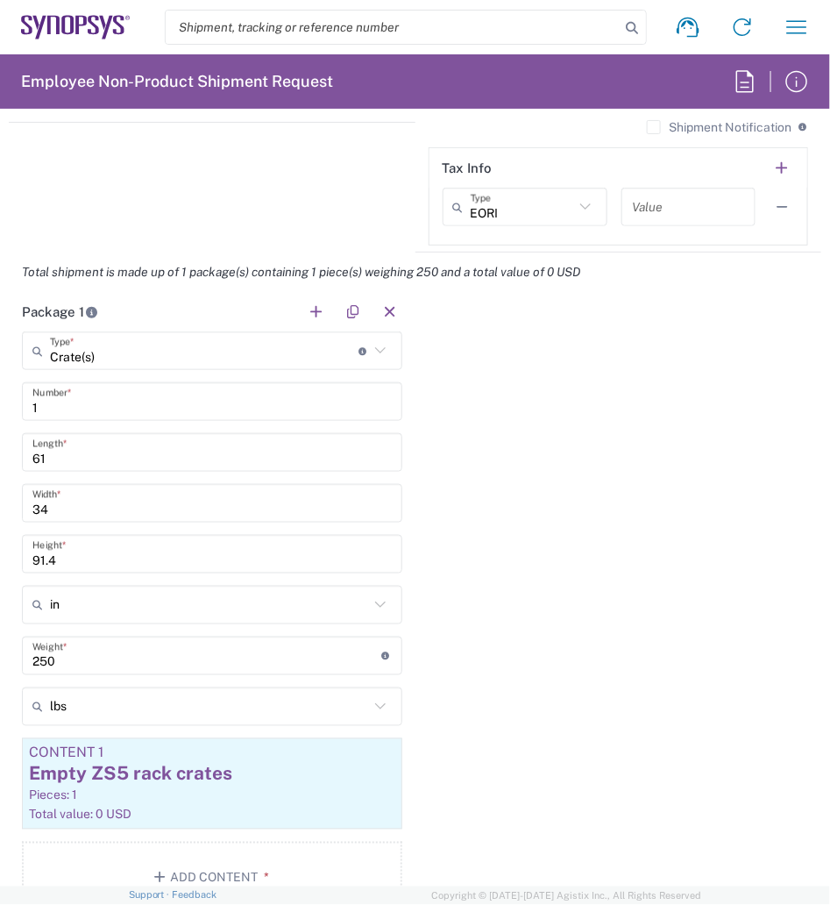
scroll to position [1991, 0]
click at [341, 311] on button "button" at bounding box center [353, 313] width 25 height 25
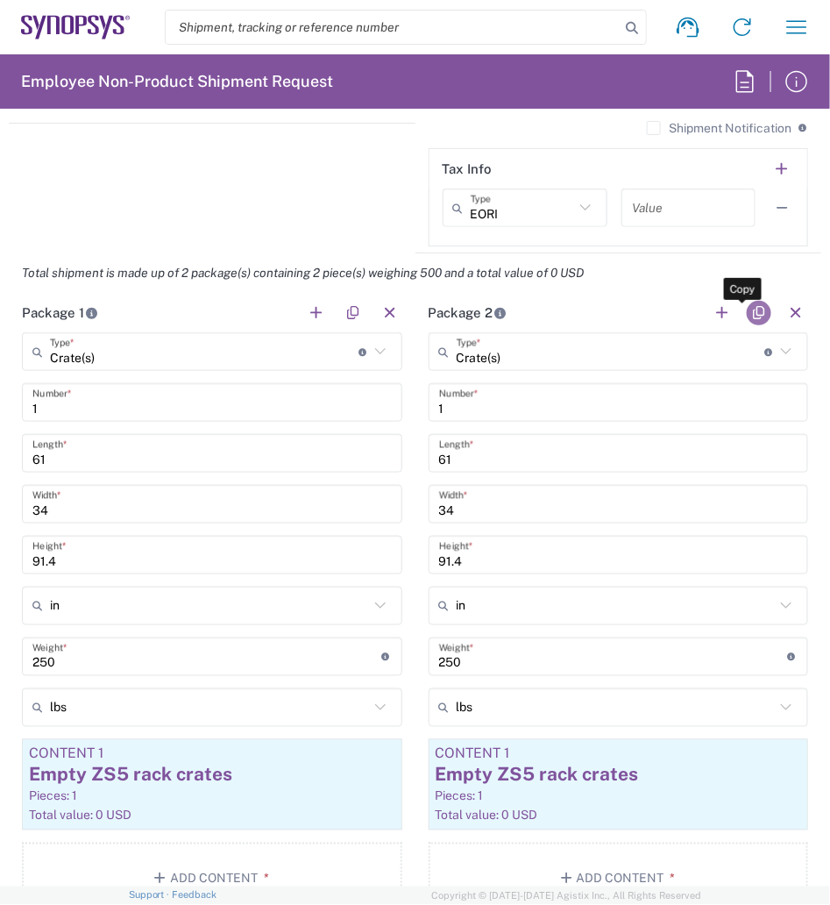
click at [747, 315] on button "button" at bounding box center [759, 313] width 25 height 25
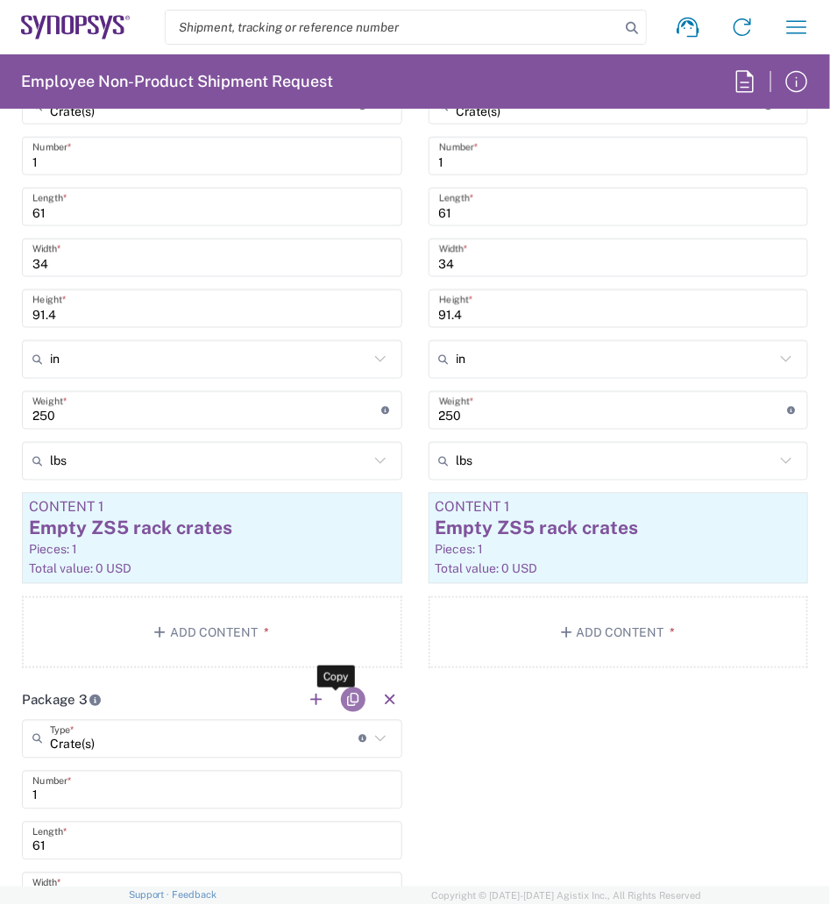
click at [348, 703] on button "button" at bounding box center [353, 699] width 25 height 25
click at [747, 707] on button "button" at bounding box center [759, 699] width 25 height 25
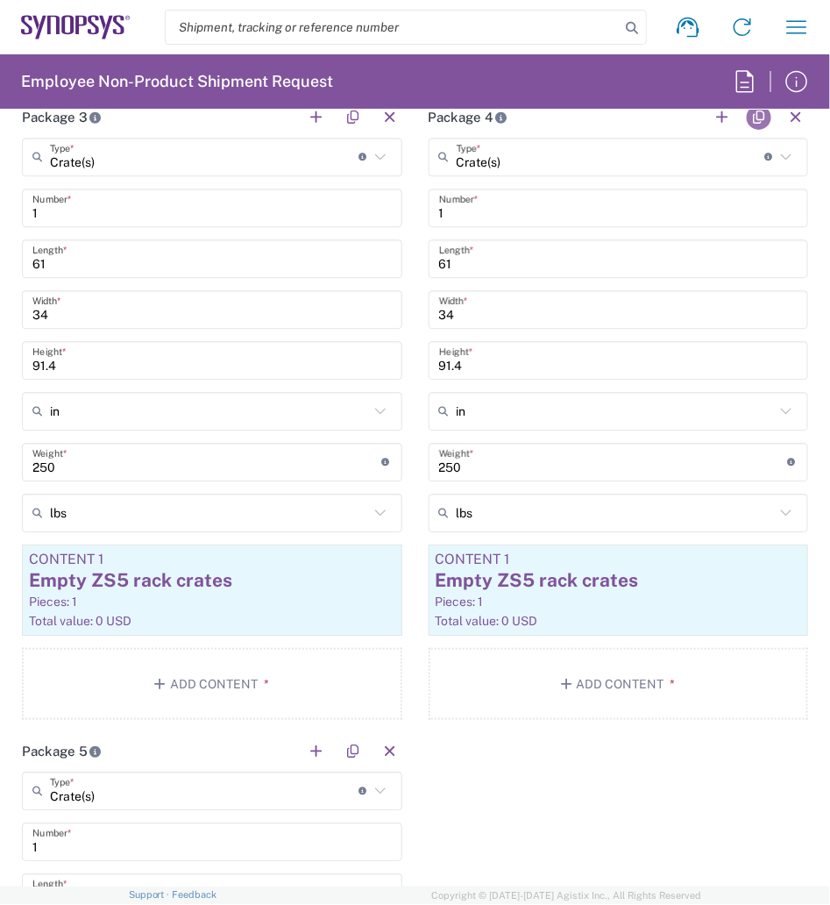
scroll to position [2823, 0]
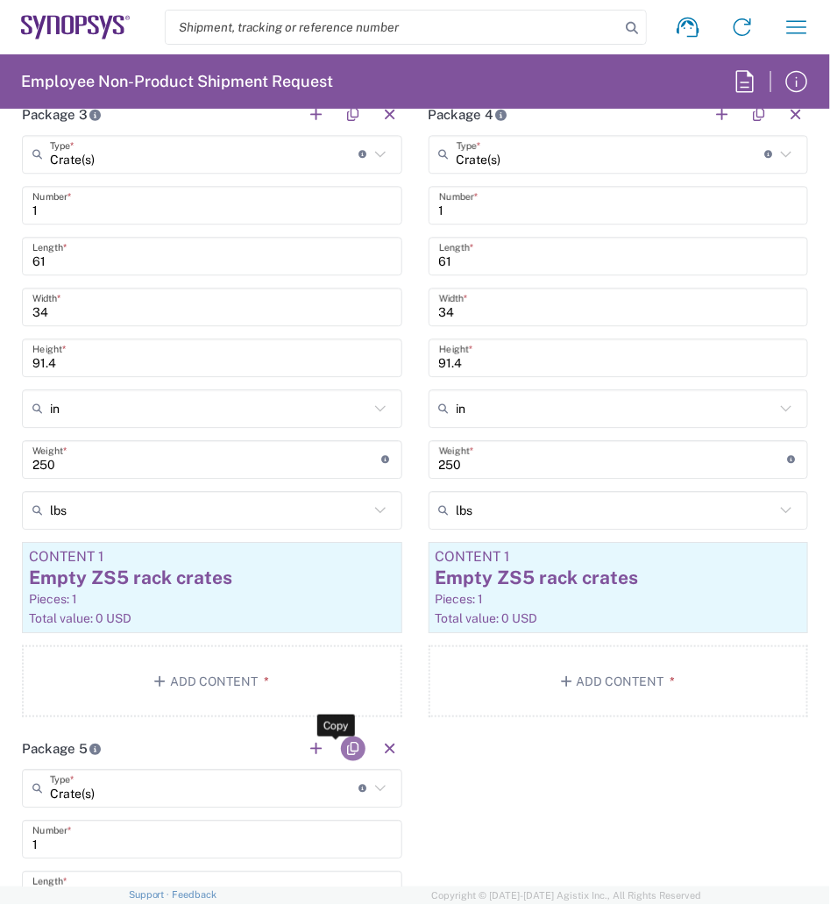
click at [341, 741] on button "button" at bounding box center [353, 749] width 25 height 25
type input "Crate(s)"
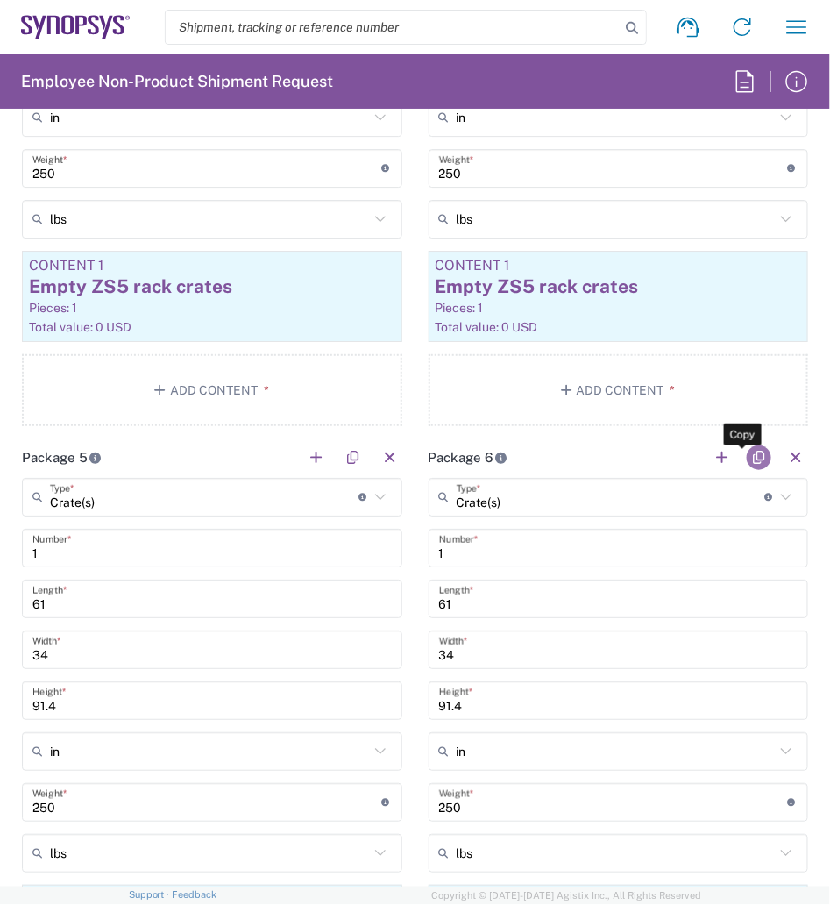
click at [747, 452] on button "button" at bounding box center [759, 457] width 25 height 25
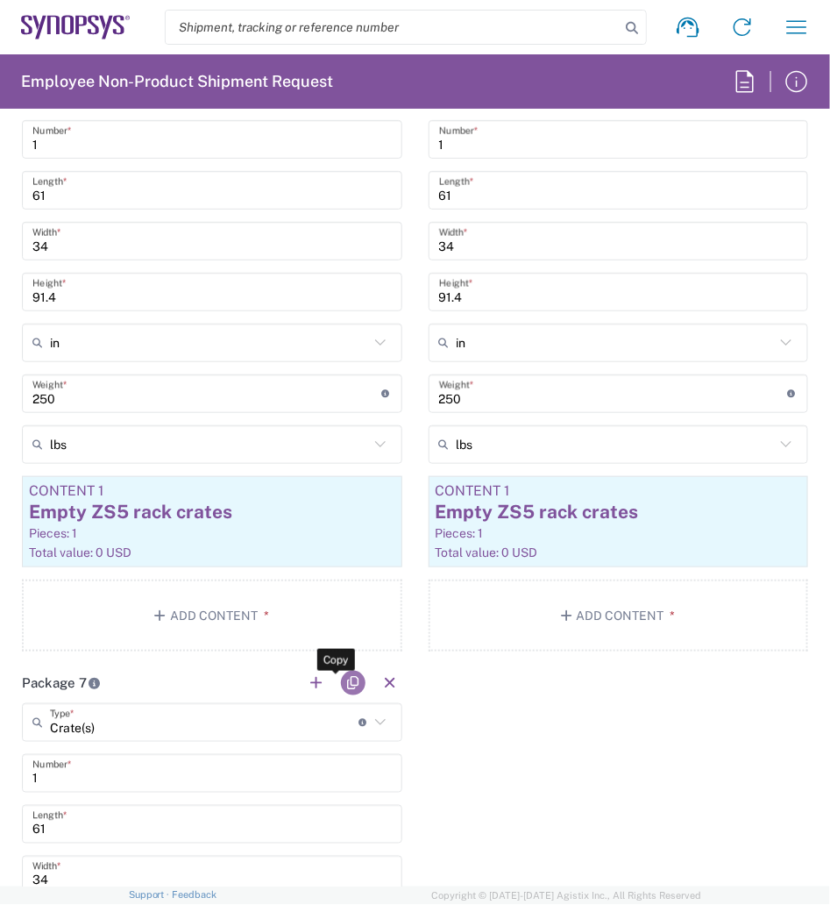
click at [341, 681] on button "button" at bounding box center [353, 683] width 25 height 25
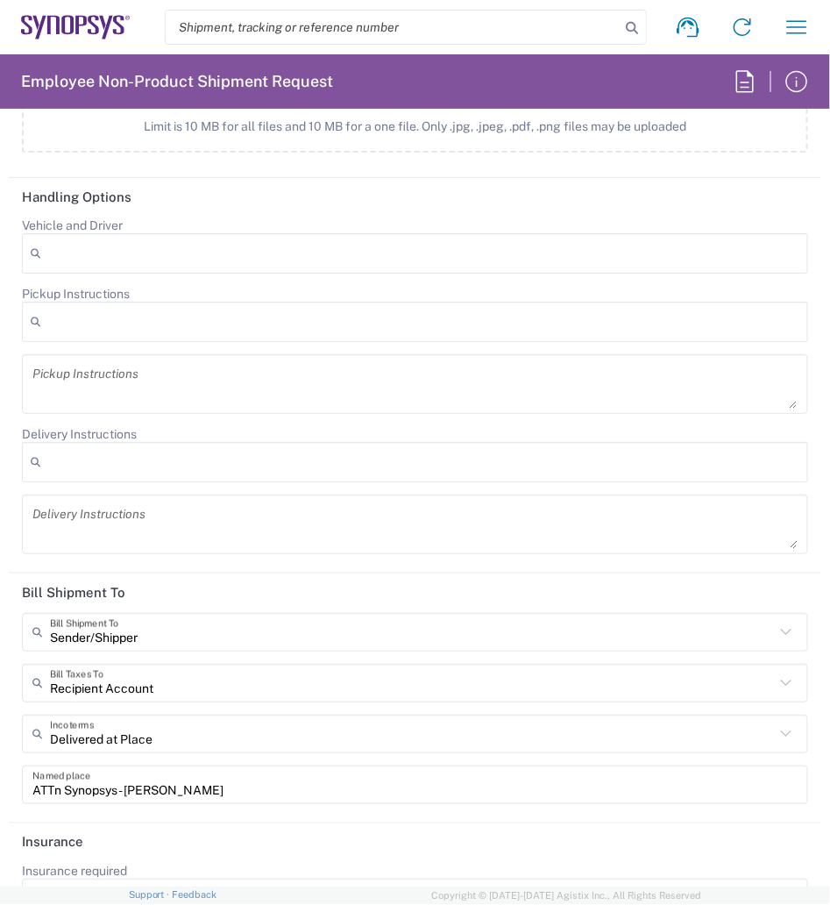
scroll to position [4879, 0]
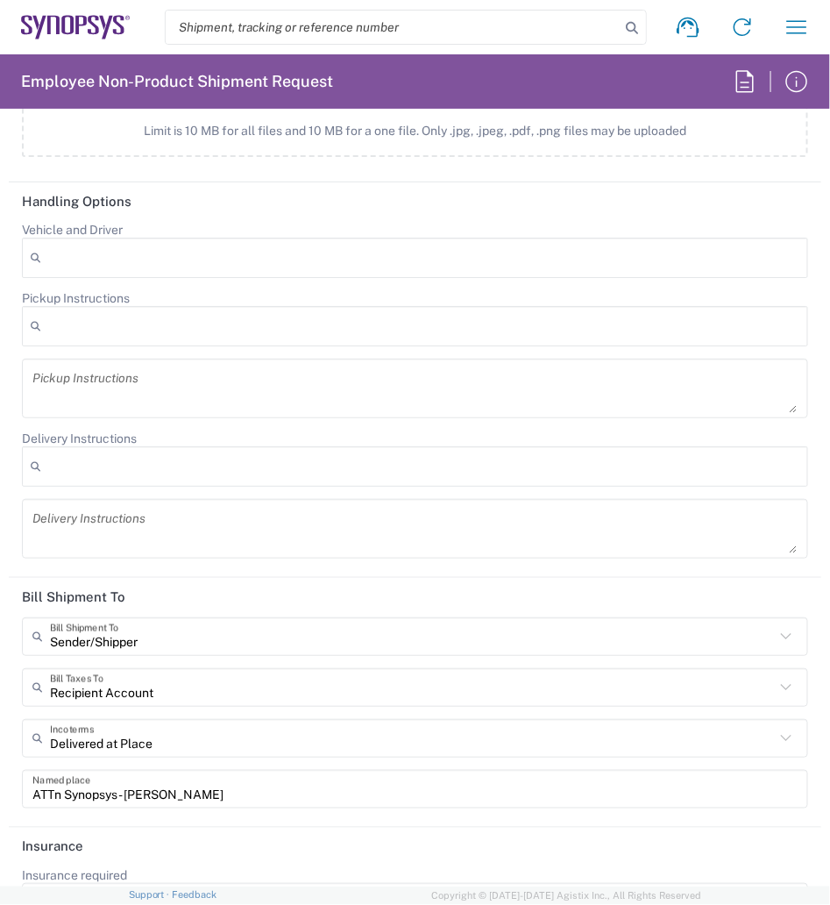
click at [110, 324] on div at bounding box center [415, 326] width 787 height 40
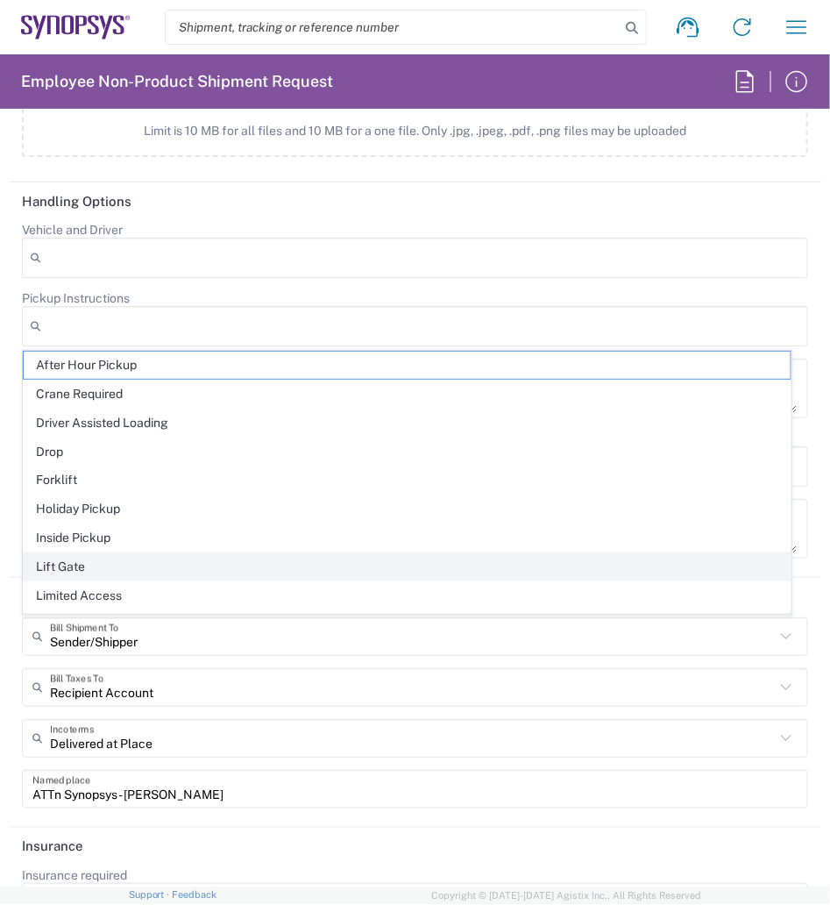
click at [124, 565] on span "Lift Gate" at bounding box center [407, 566] width 767 height 27
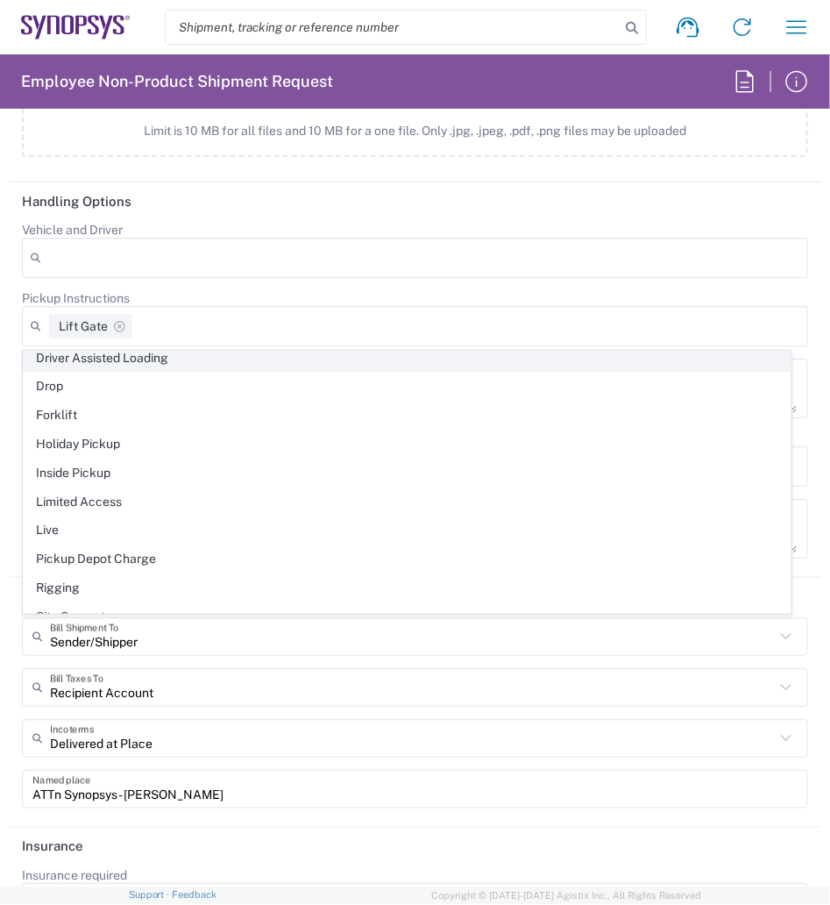
scroll to position [110, 0]
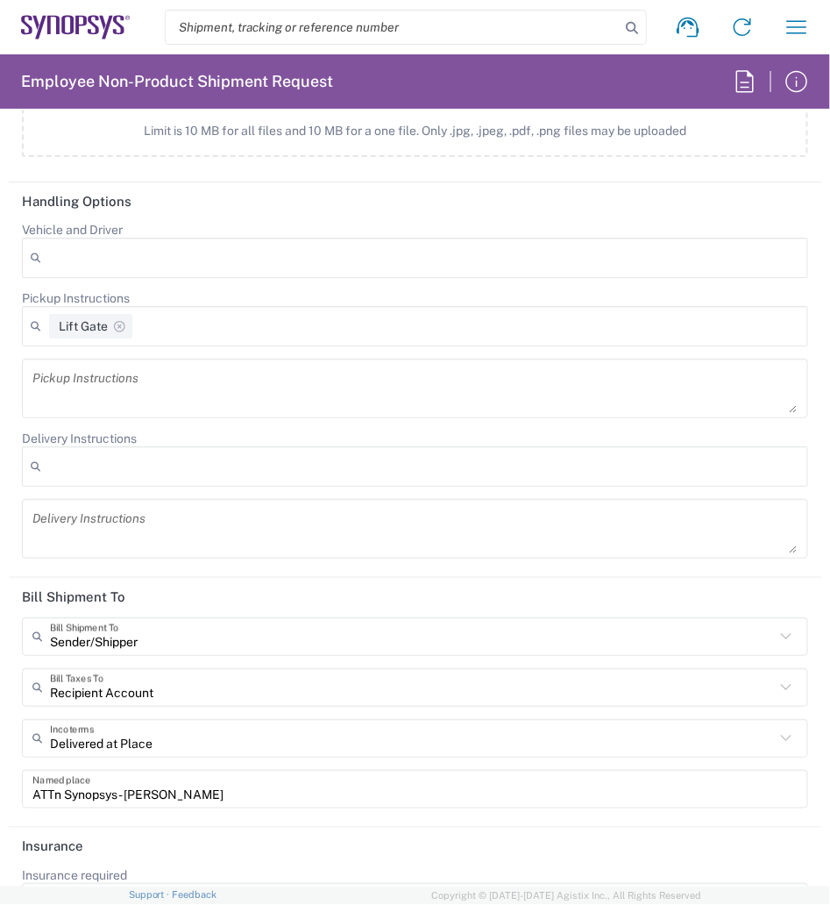
click at [117, 395] on textarea at bounding box center [415, 388] width 766 height 49
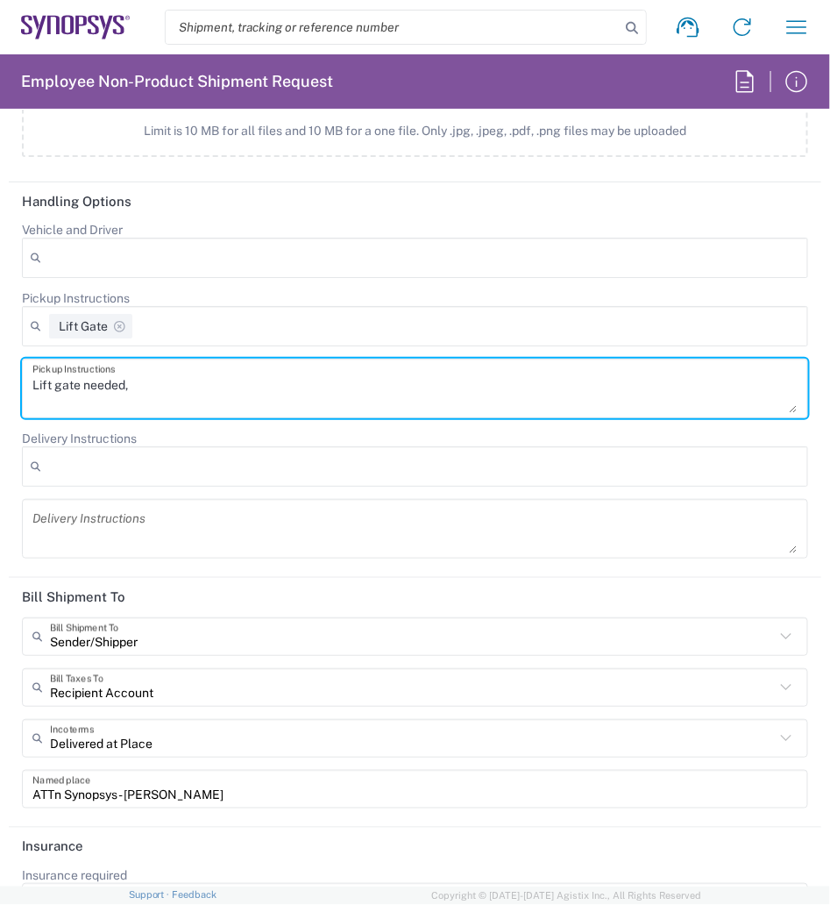
click at [182, 329] on div "Lift Gate" at bounding box center [415, 326] width 787 height 40
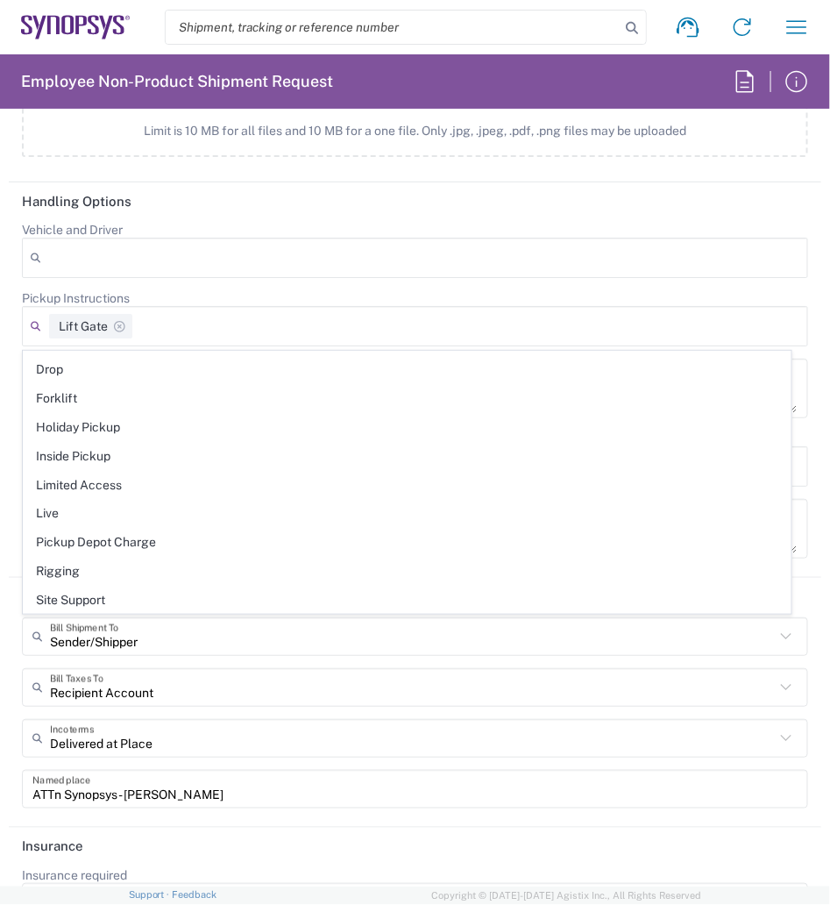
scroll to position [0, 0]
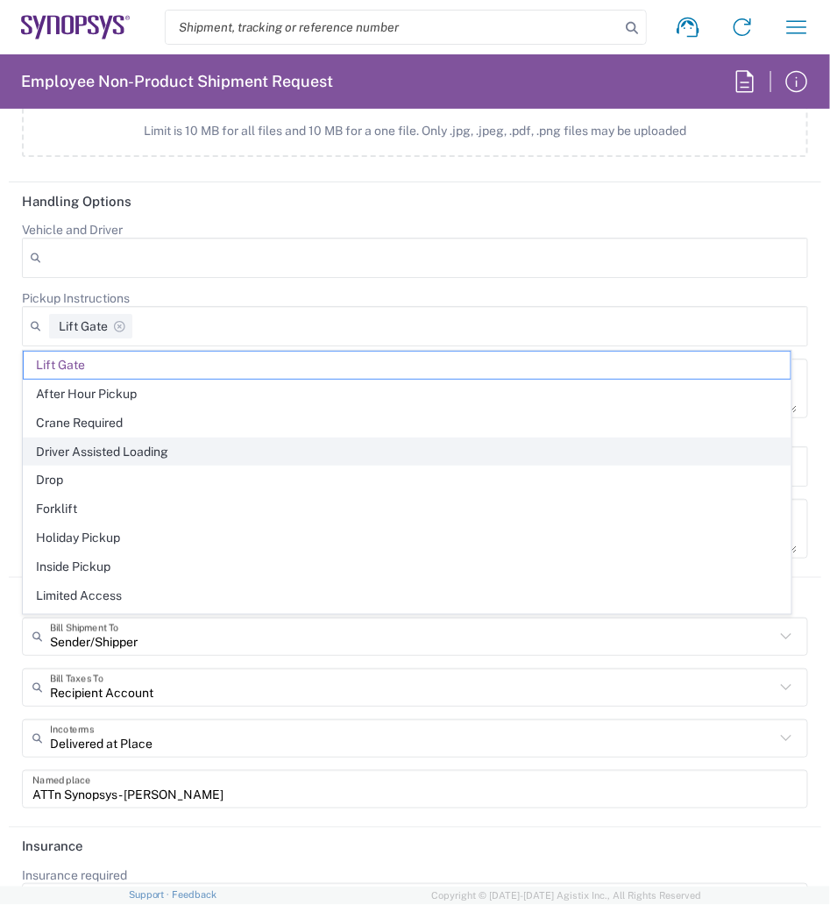
click at [105, 449] on span "Driver Assisted Loading" at bounding box center [407, 451] width 767 height 27
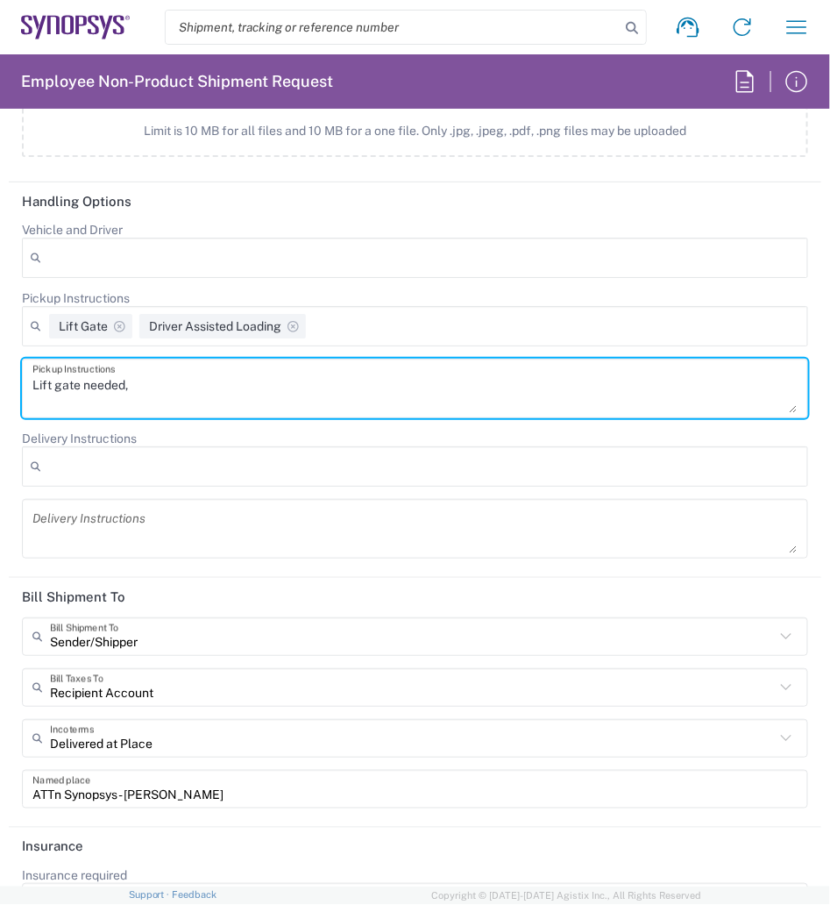
click at [181, 375] on textarea "Lift gate needed," at bounding box center [415, 388] width 766 height 49
type textarea "Lift gate needed, Driver ay have to load with on pallet jack (skinny forks) nee…"
click at [110, 542] on textarea at bounding box center [415, 528] width 766 height 49
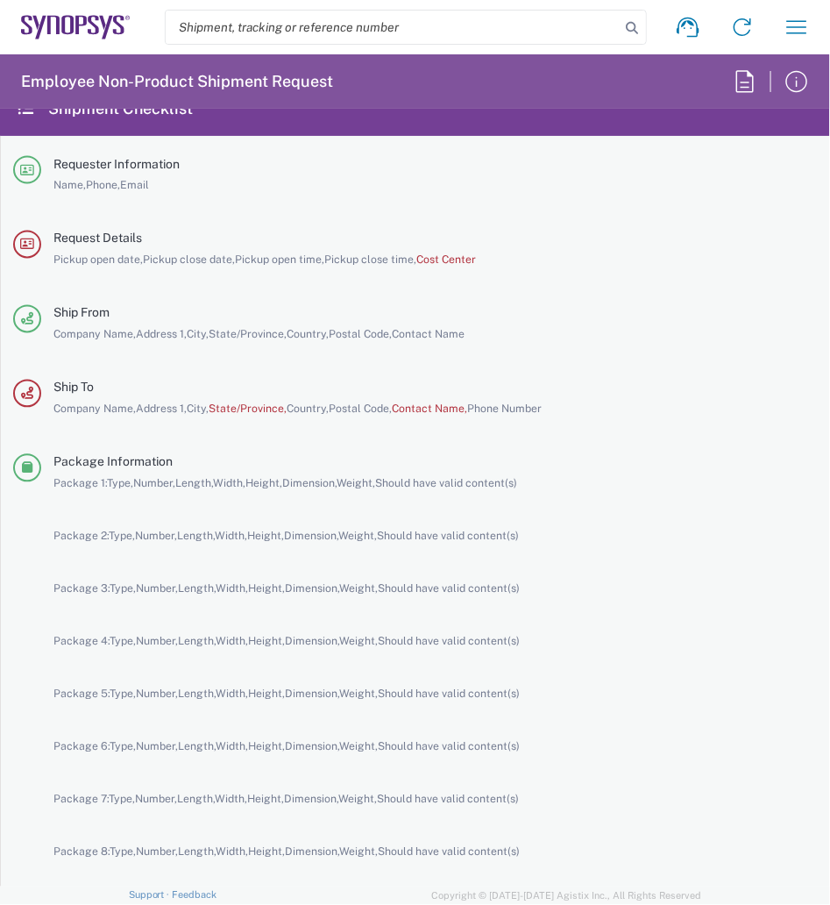
scroll to position [5927, 0]
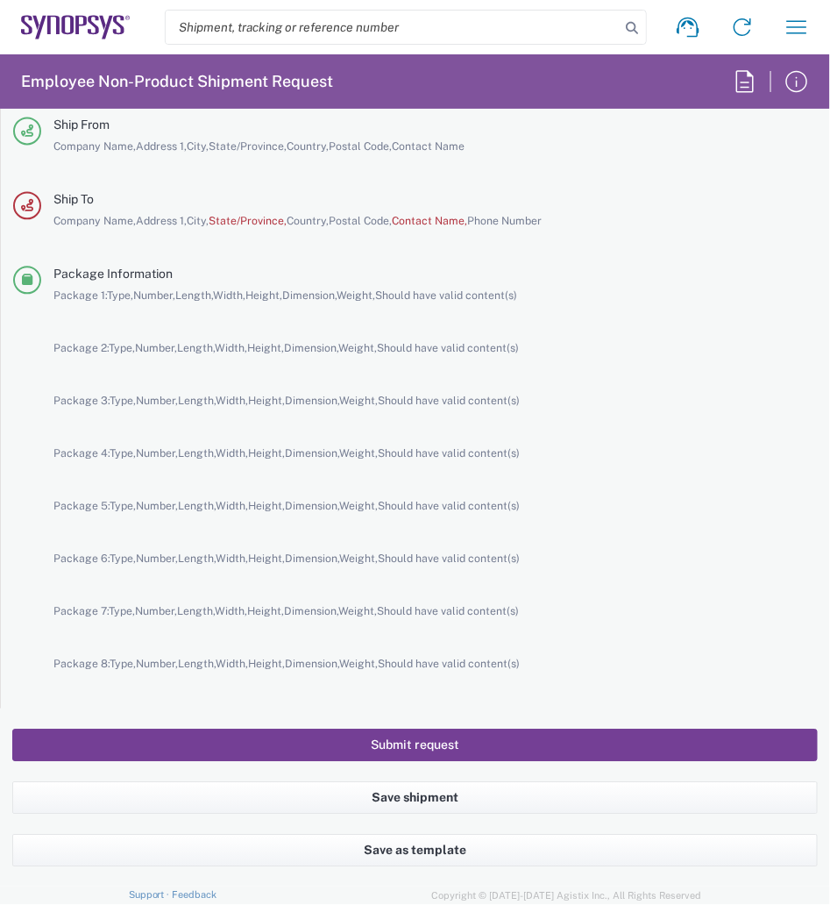
type textarea "Trash disposal"
click at [418, 744] on button "Submit request" at bounding box center [415, 745] width 806 height 32
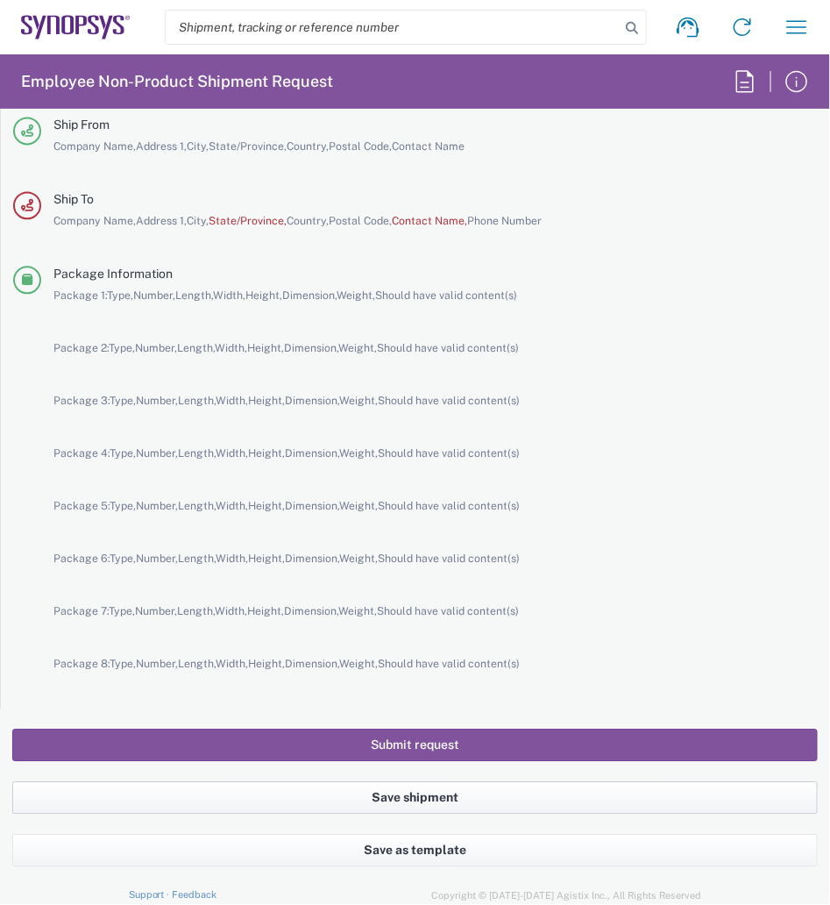
click at [414, 806] on button "Save shipment" at bounding box center [415, 797] width 806 height 32
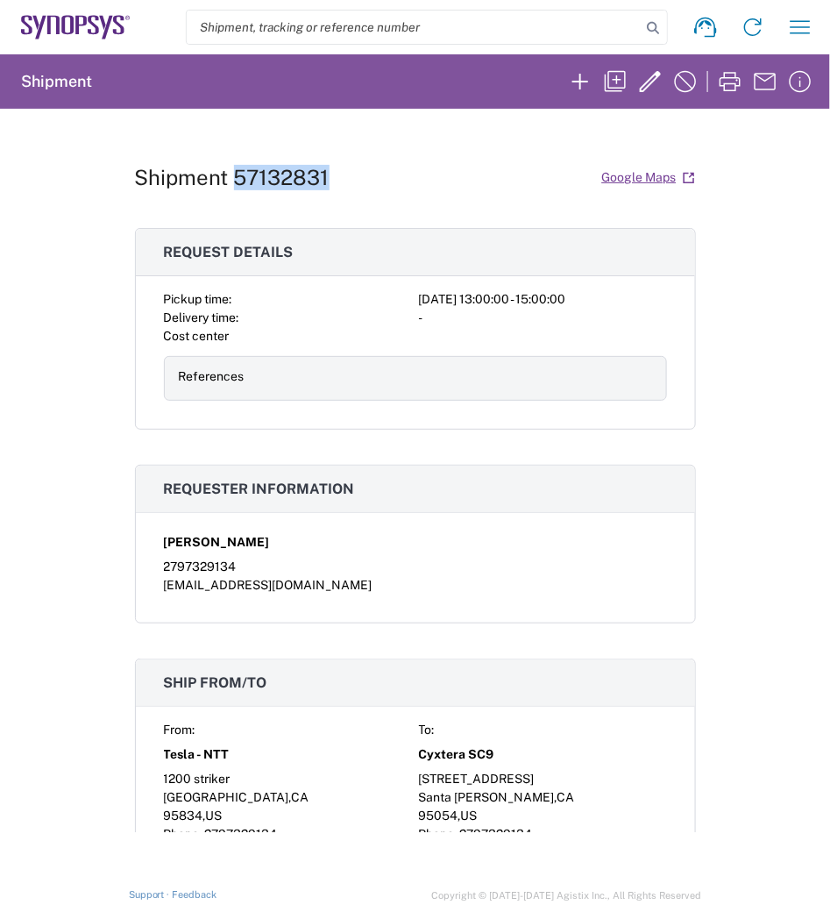
drag, startPoint x: 323, startPoint y: 178, endPoint x: 229, endPoint y: 178, distance: 93.8
click at [229, 178] on div "Shipment 57132831 Google Maps" at bounding box center [415, 177] width 561 height 31
copy h1 "57132831"
